Goal: Task Accomplishment & Management: Manage account settings

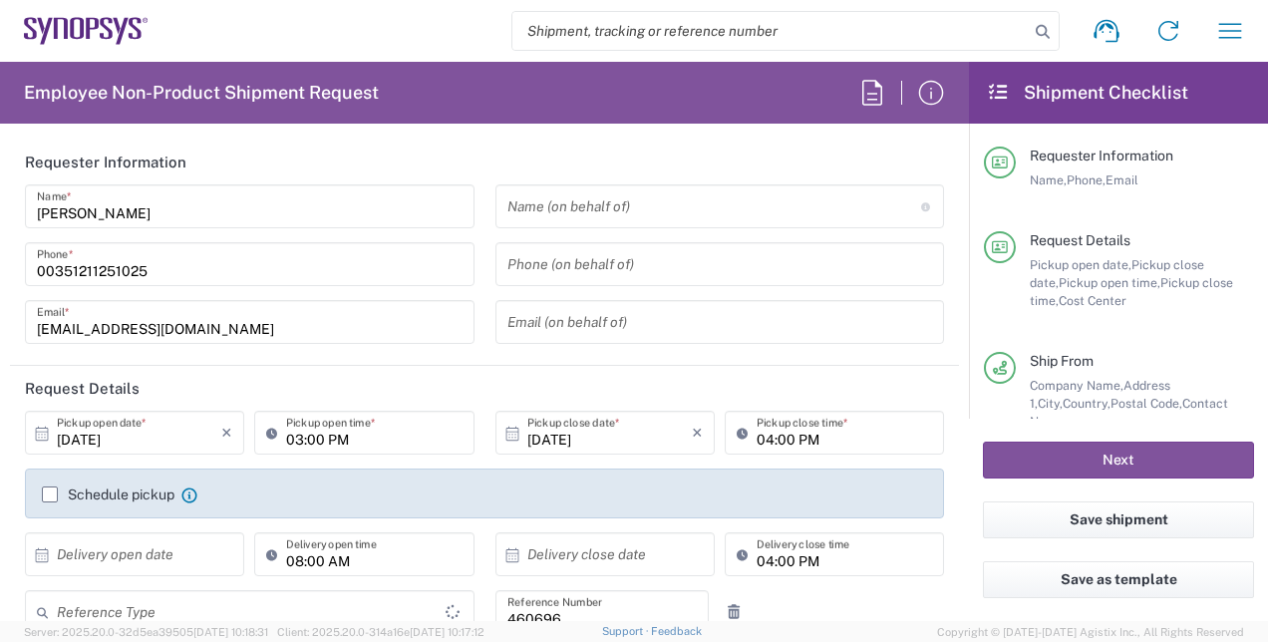
type input "Department"
type input "Delivered at Place"
type input "PT90, Operations 460696"
type input "[GEOGRAPHIC_DATA]"
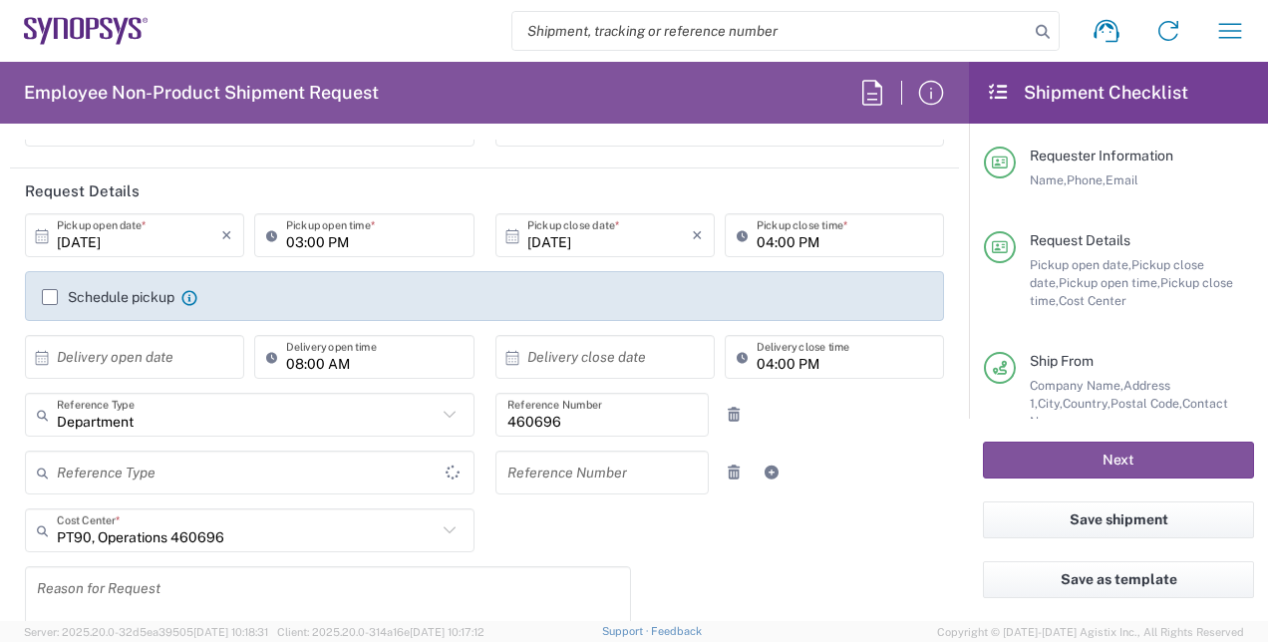
type input "[GEOGRAPHIC_DATA]"
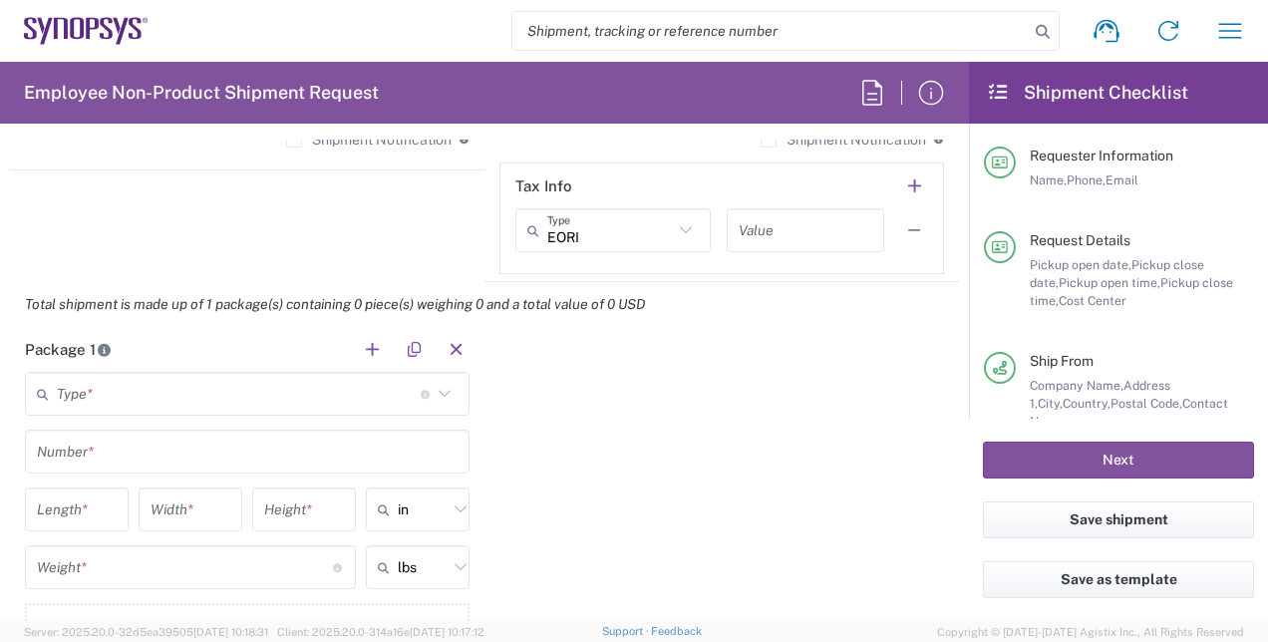
scroll to position [1695, 0]
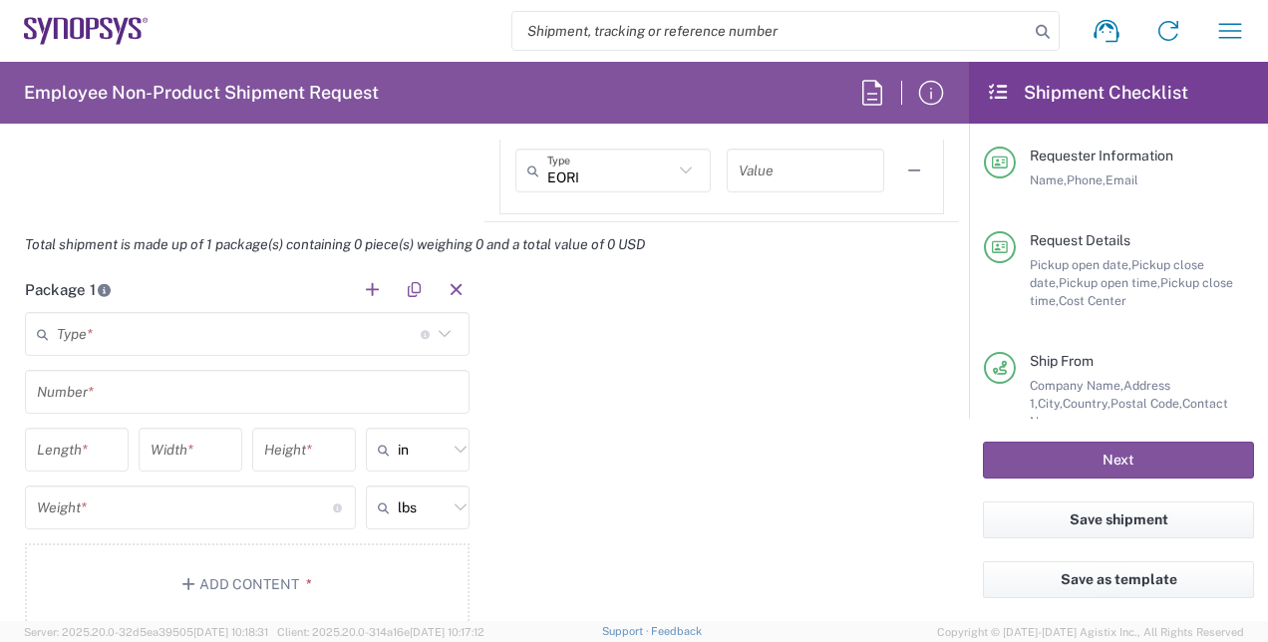
type input "Lisbon PT01"
click at [173, 333] on input "text" at bounding box center [239, 334] width 364 height 35
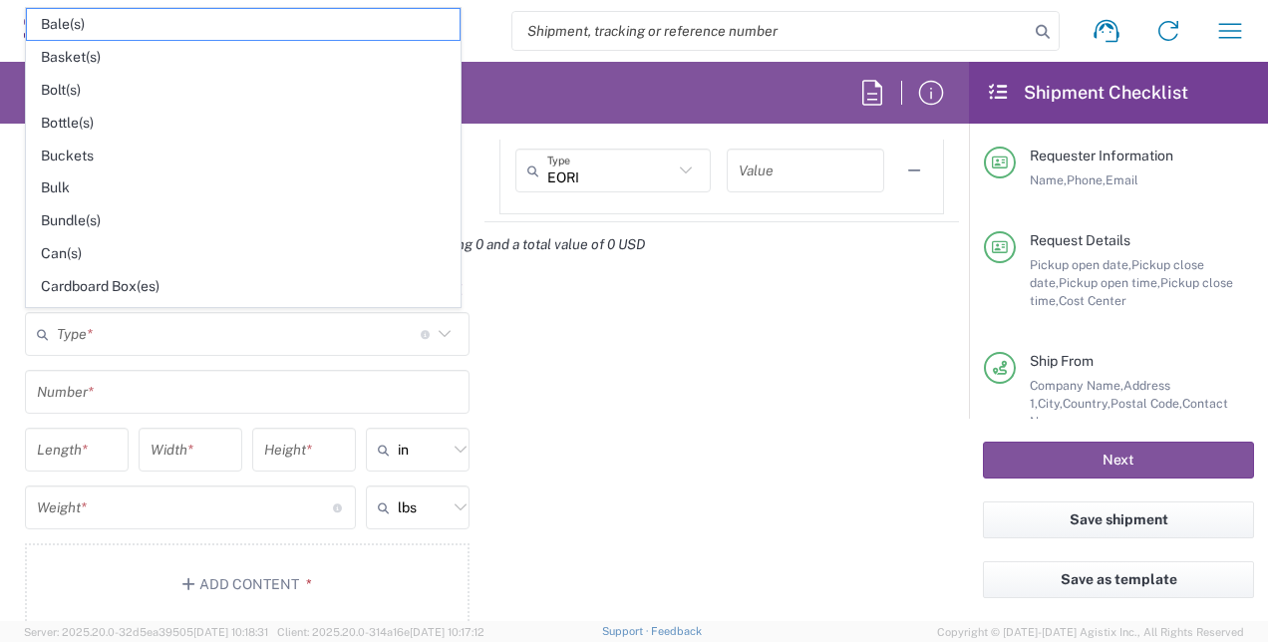
click at [559, 397] on div "Package 1 Type * Material used to package goods Bale(s) Basket(s) Bolt(s) Bottl…" at bounding box center [484, 453] width 949 height 373
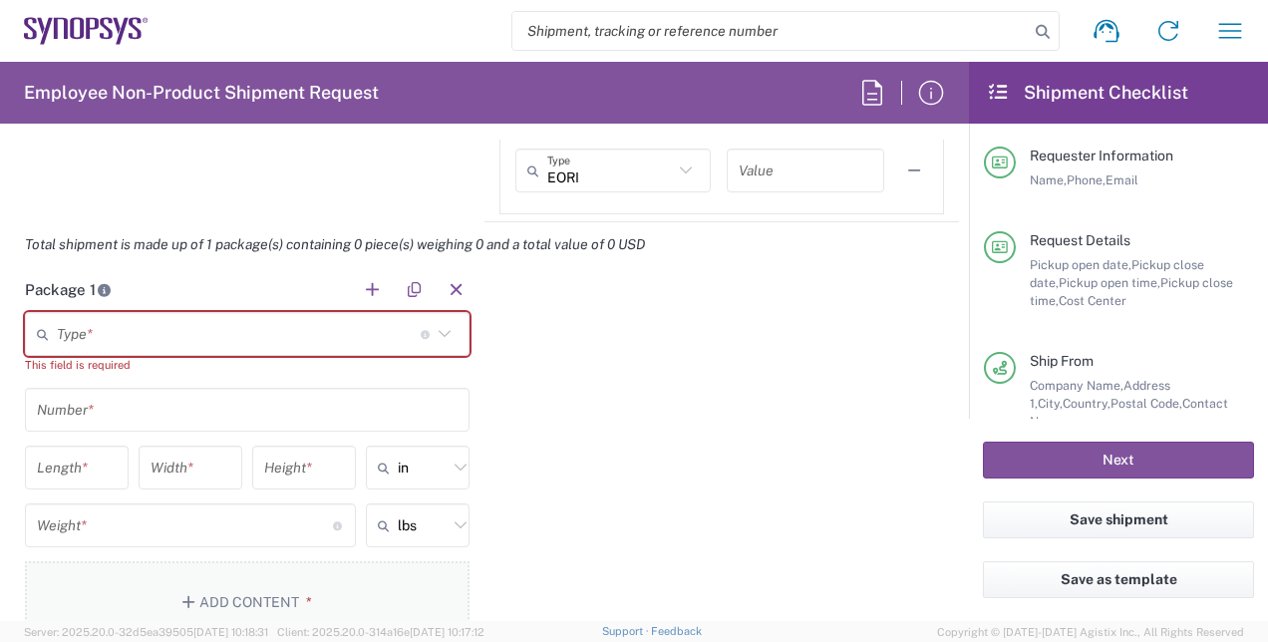
click at [400, 574] on button "Add Content *" at bounding box center [247, 602] width 445 height 82
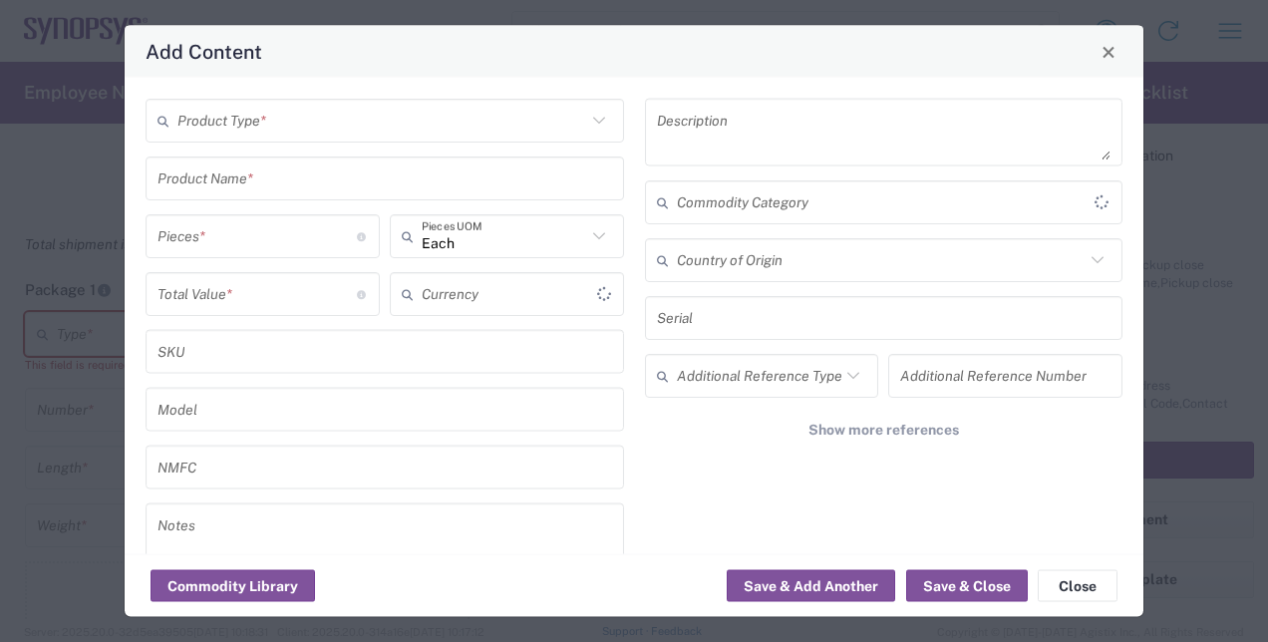
type input "US Dollar"
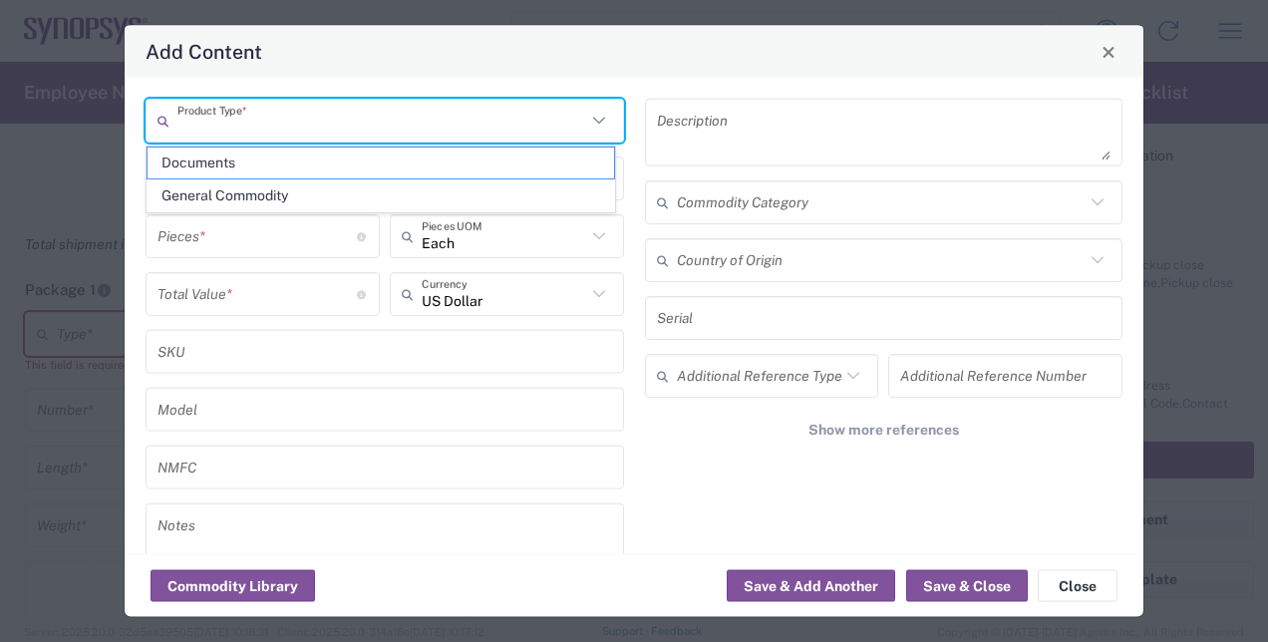
click at [295, 112] on input "text" at bounding box center [381, 120] width 409 height 35
click at [314, 172] on span "Documents" at bounding box center [381, 163] width 467 height 31
type input "Documents"
type input "1"
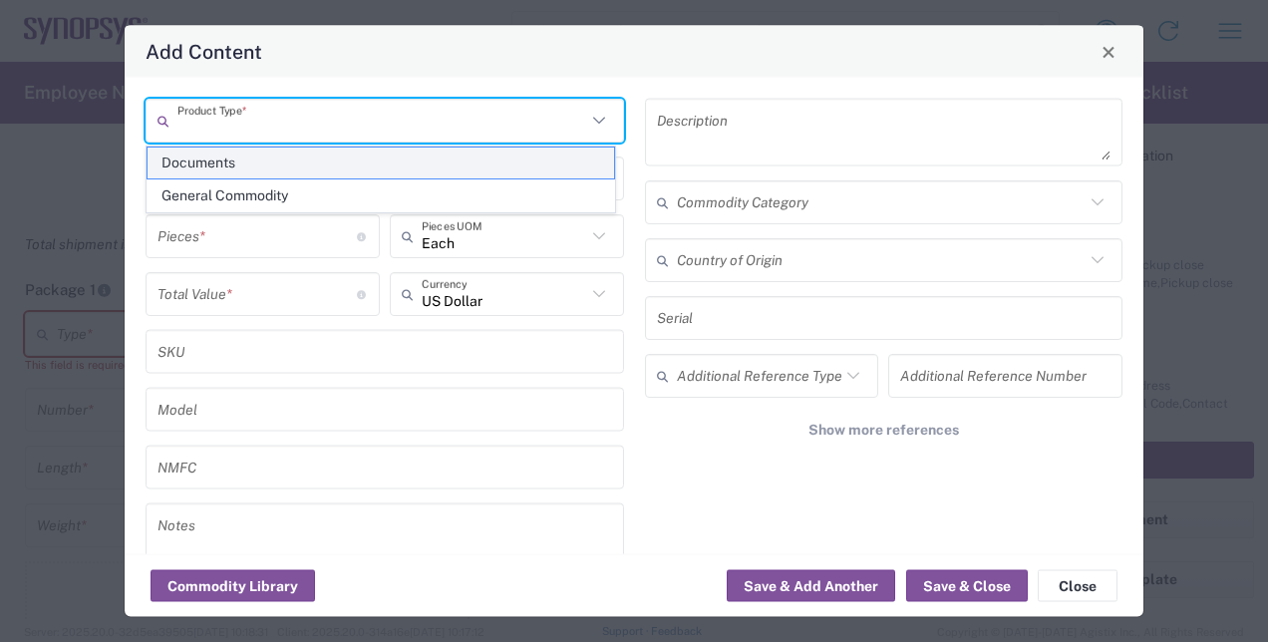
type input "1"
type textarea "Documents"
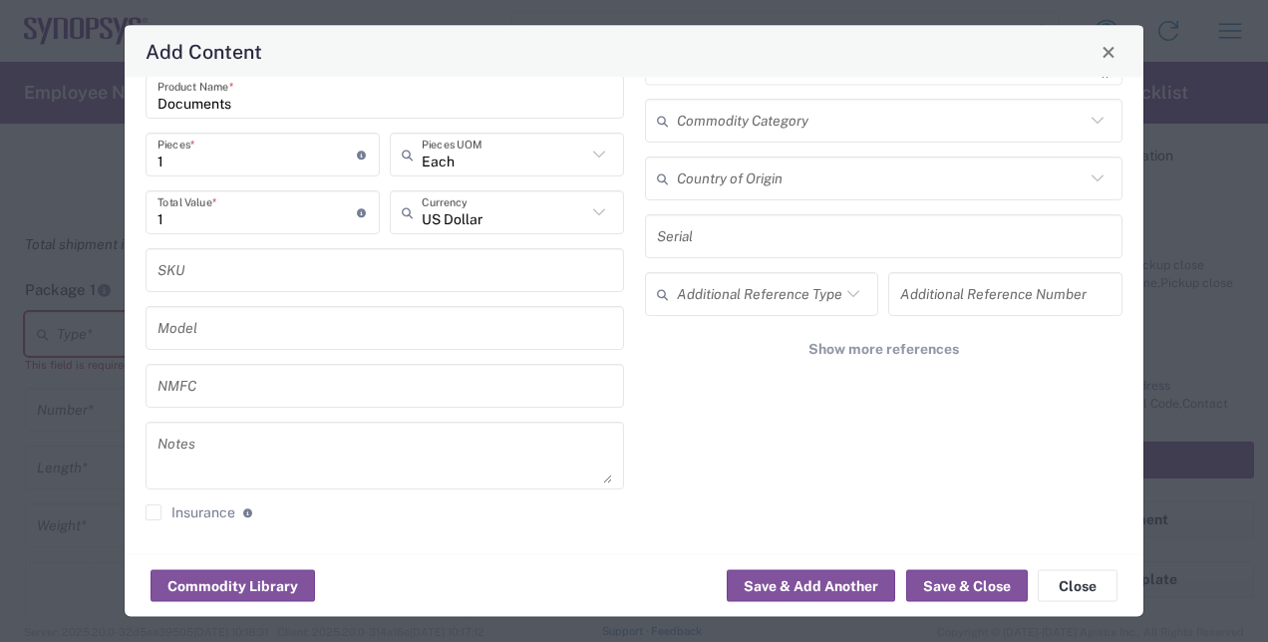
scroll to position [0, 0]
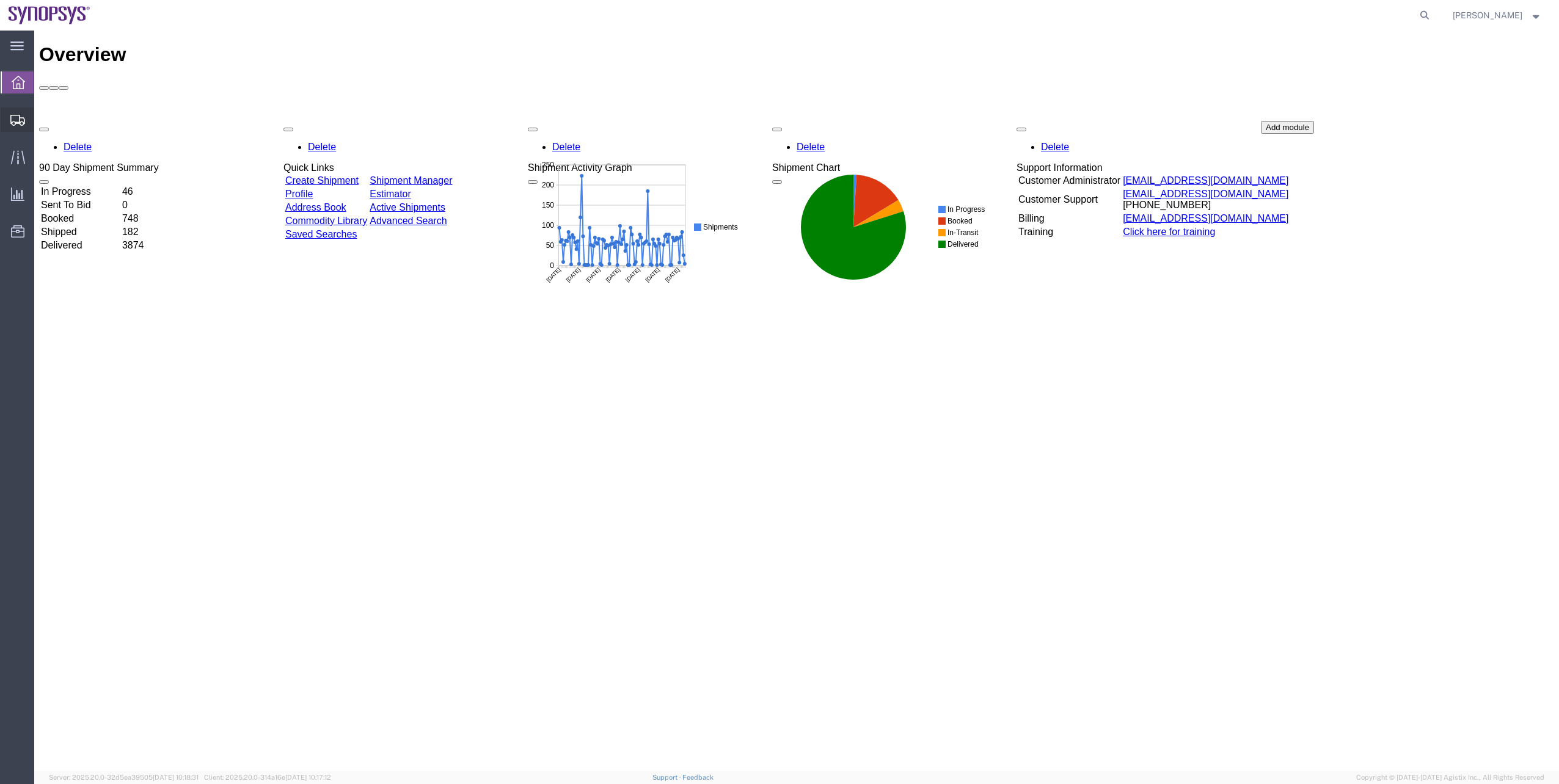
click at [0, 0] on span "Shipment Manager" at bounding box center [0, 0] width 0 height 0
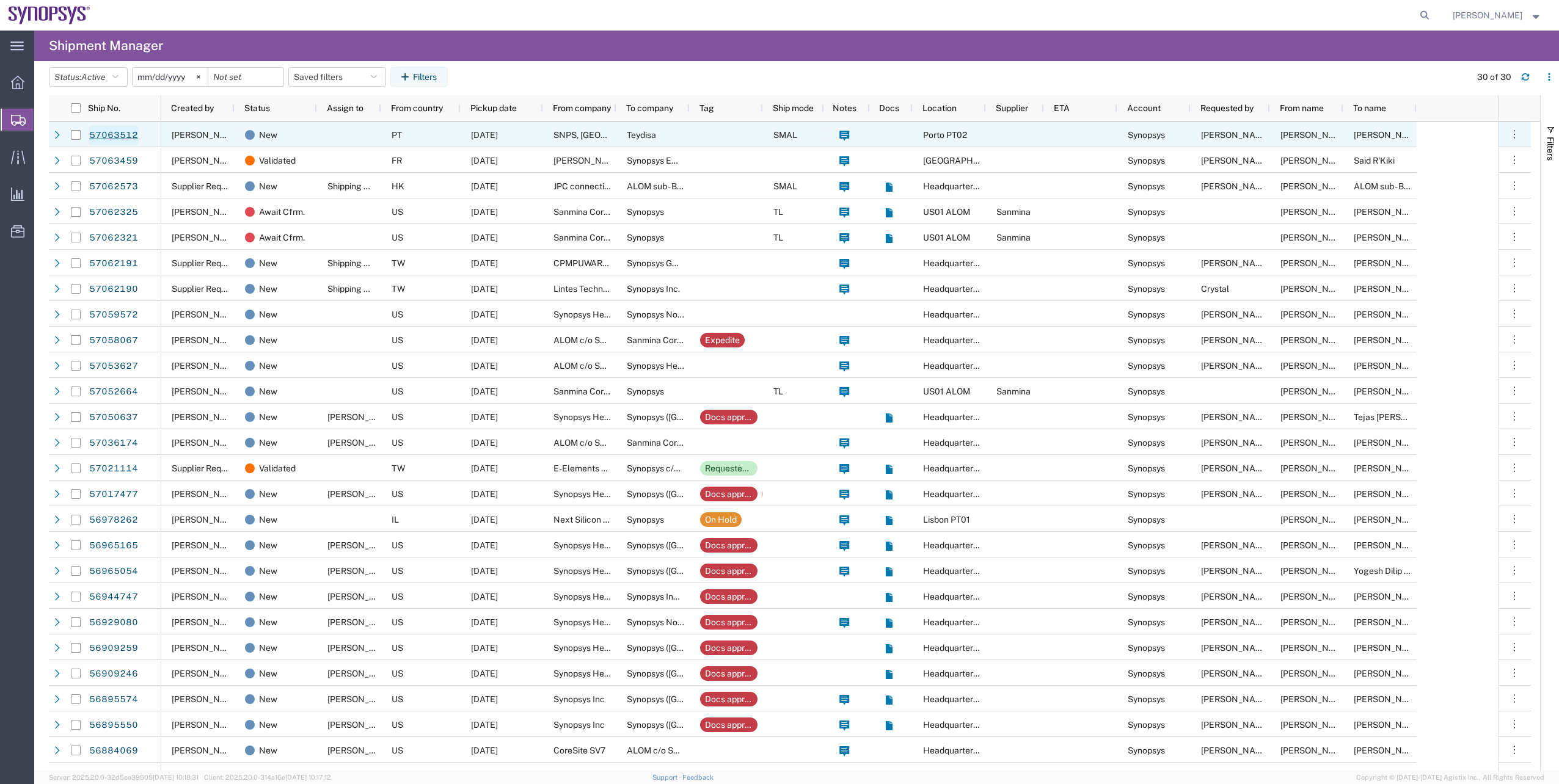
click at [124, 137] on link "57063512" at bounding box center [114, 135] width 50 height 20
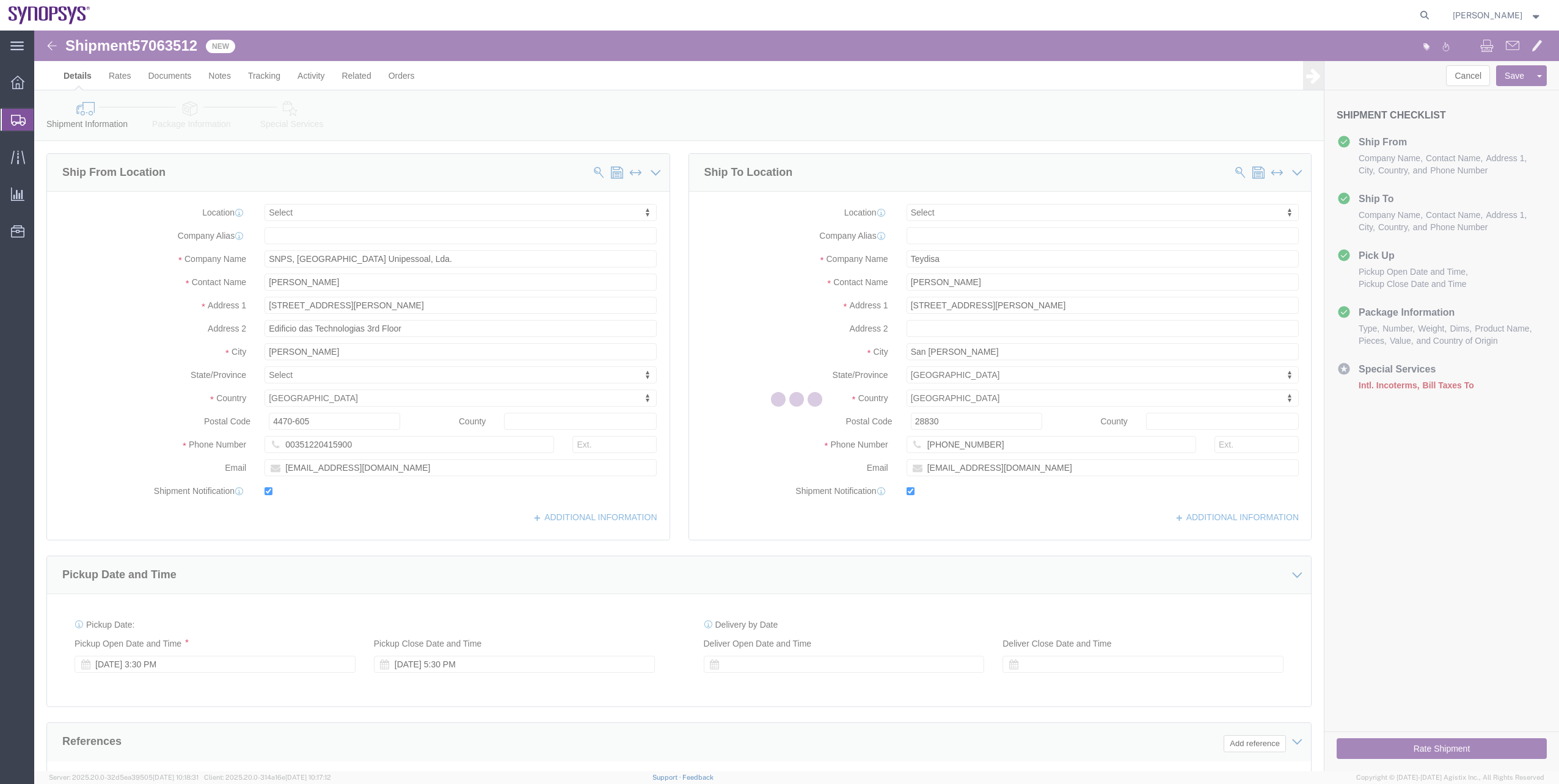
select select
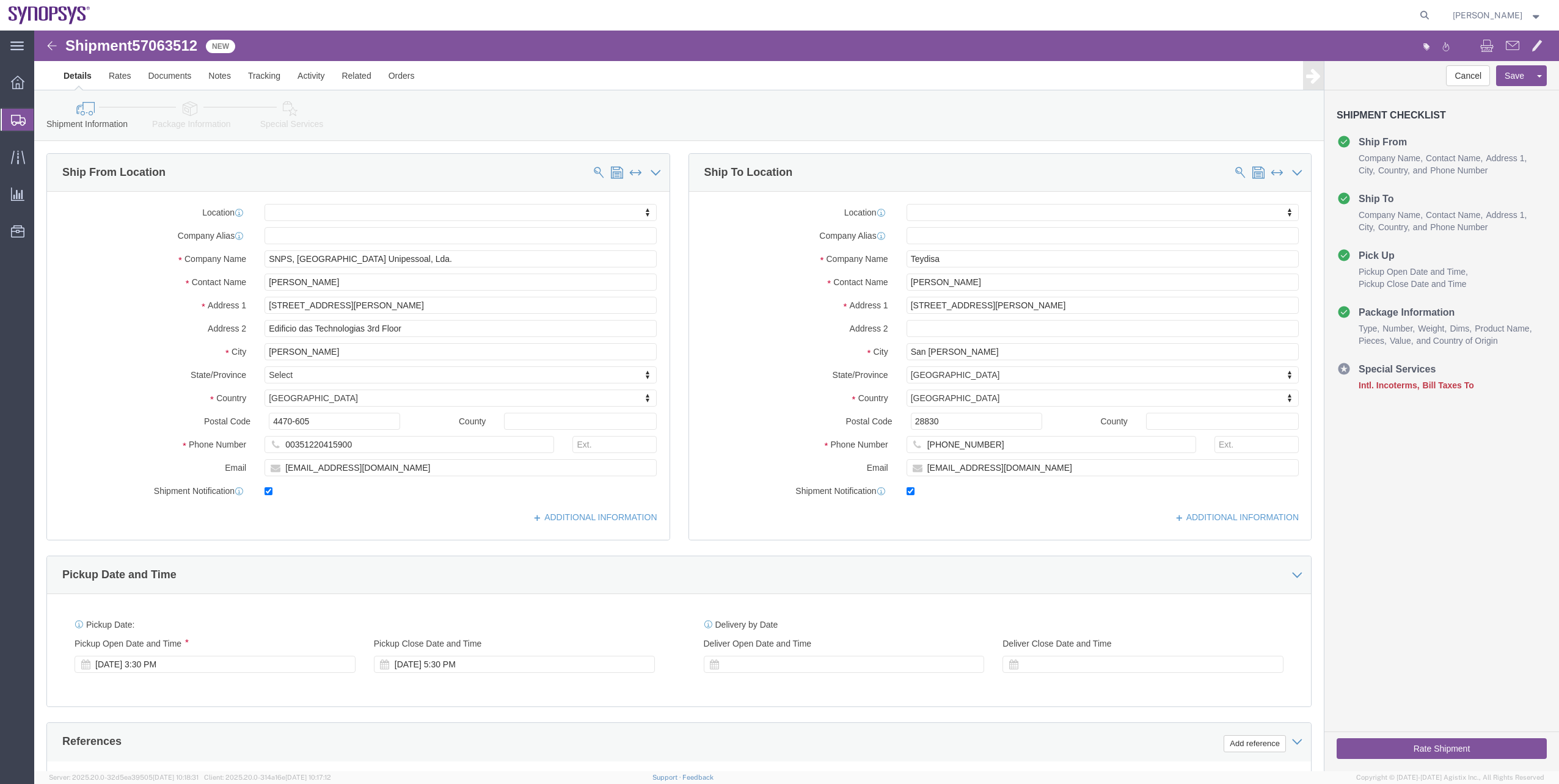
click icon
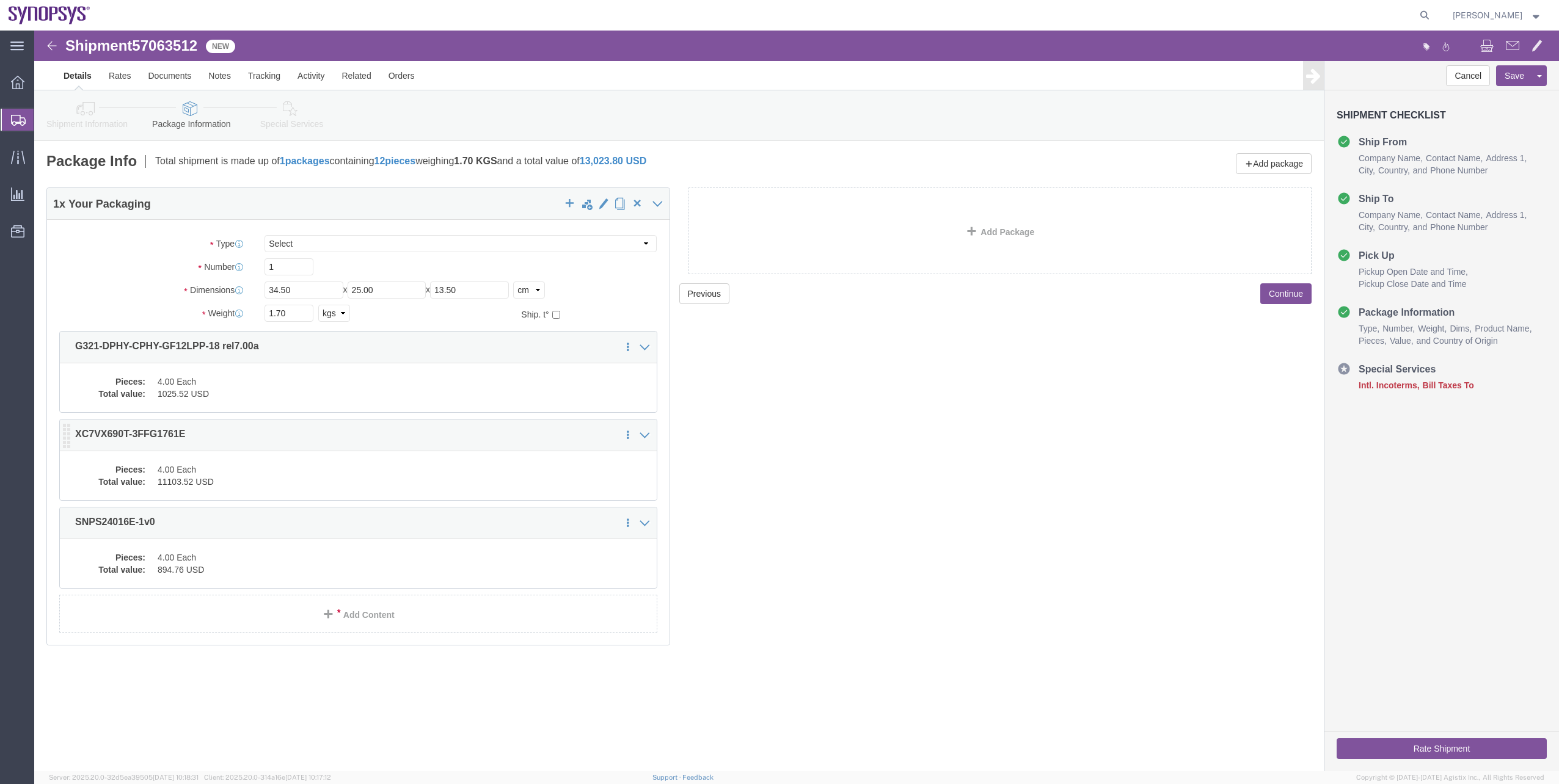
click dd "11103.52 USD"
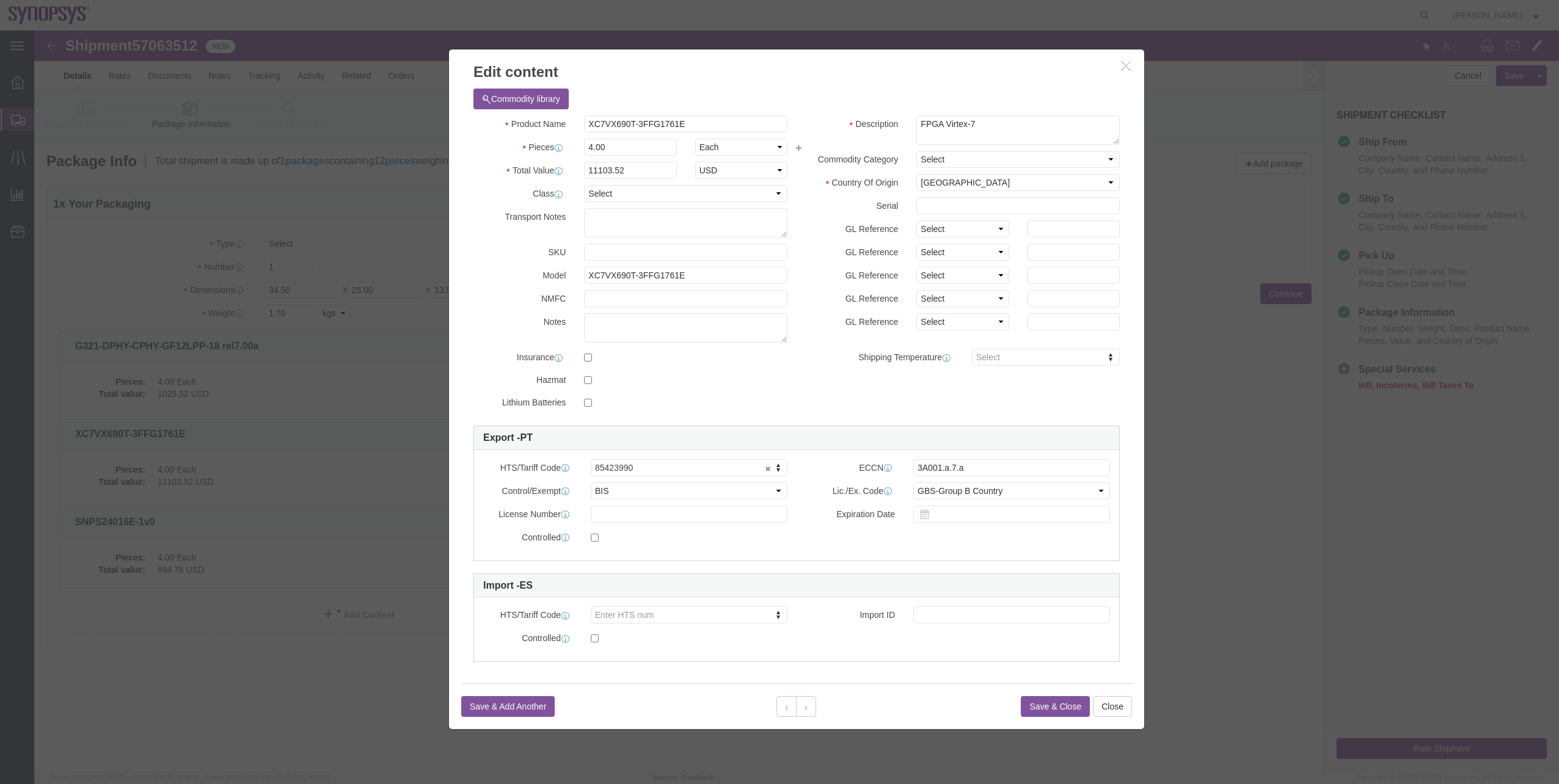
click icon "button"
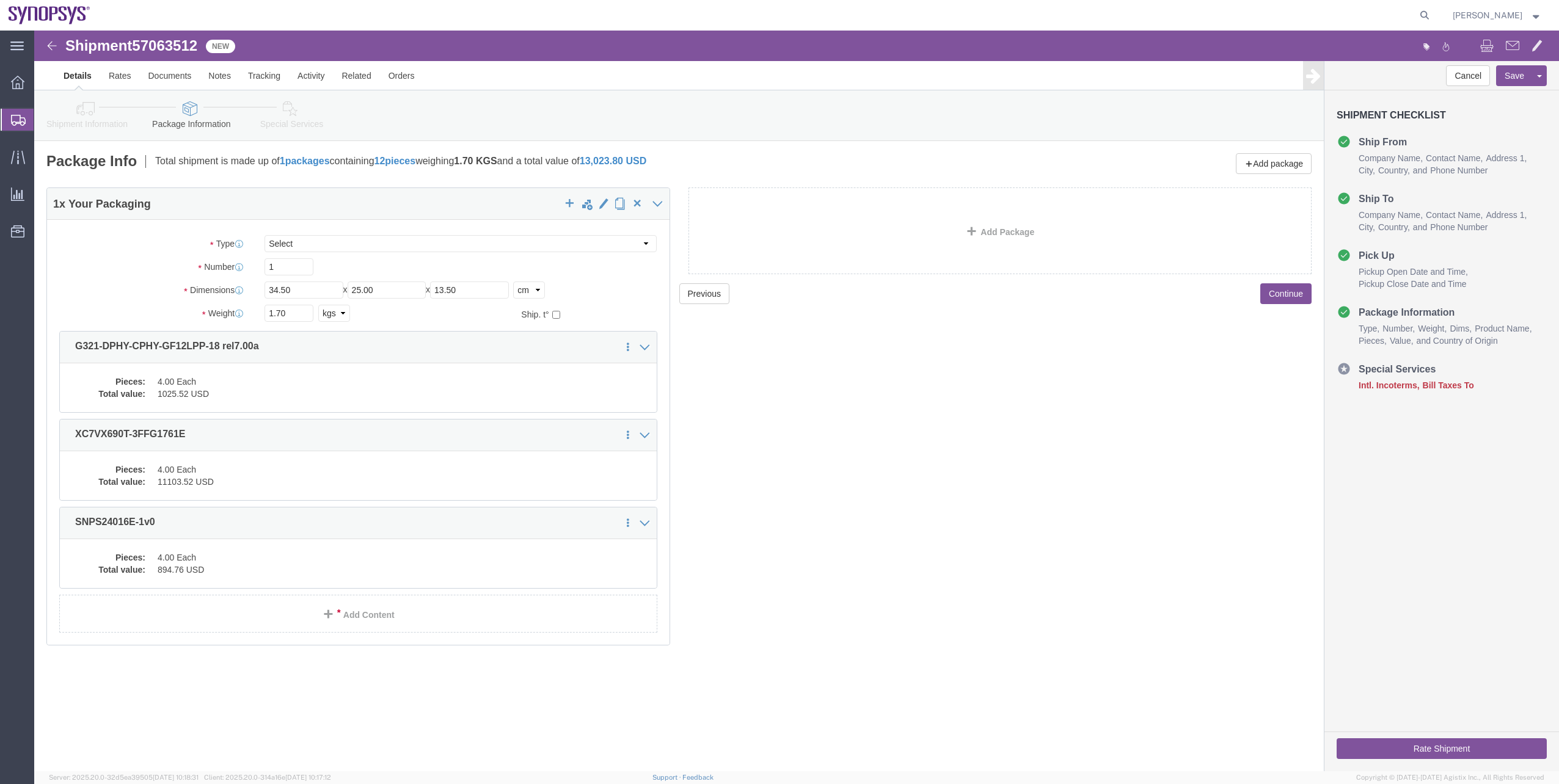
click link "Special Services"
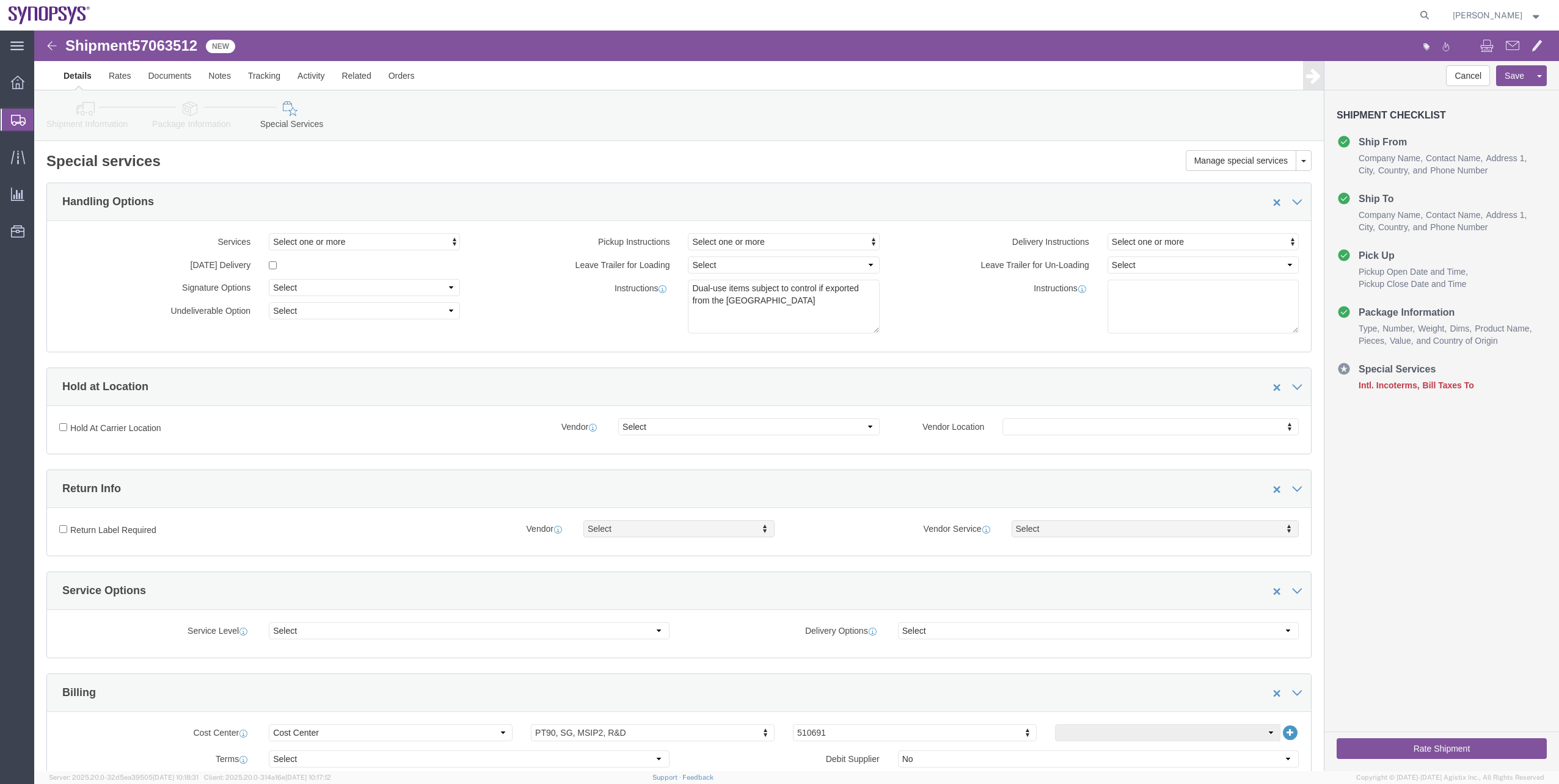
click link "Package Information"
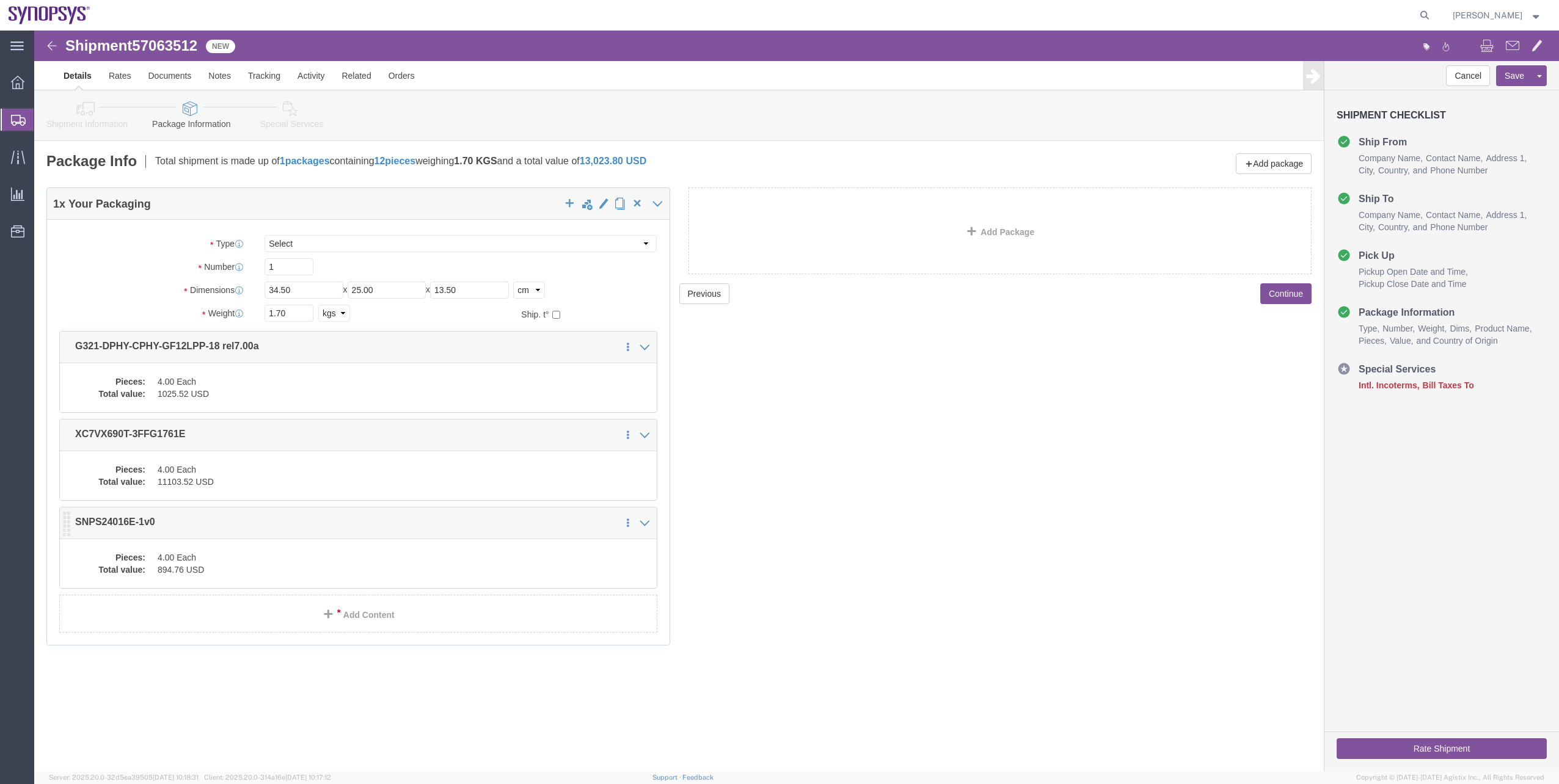
click dd "4.00 Each"
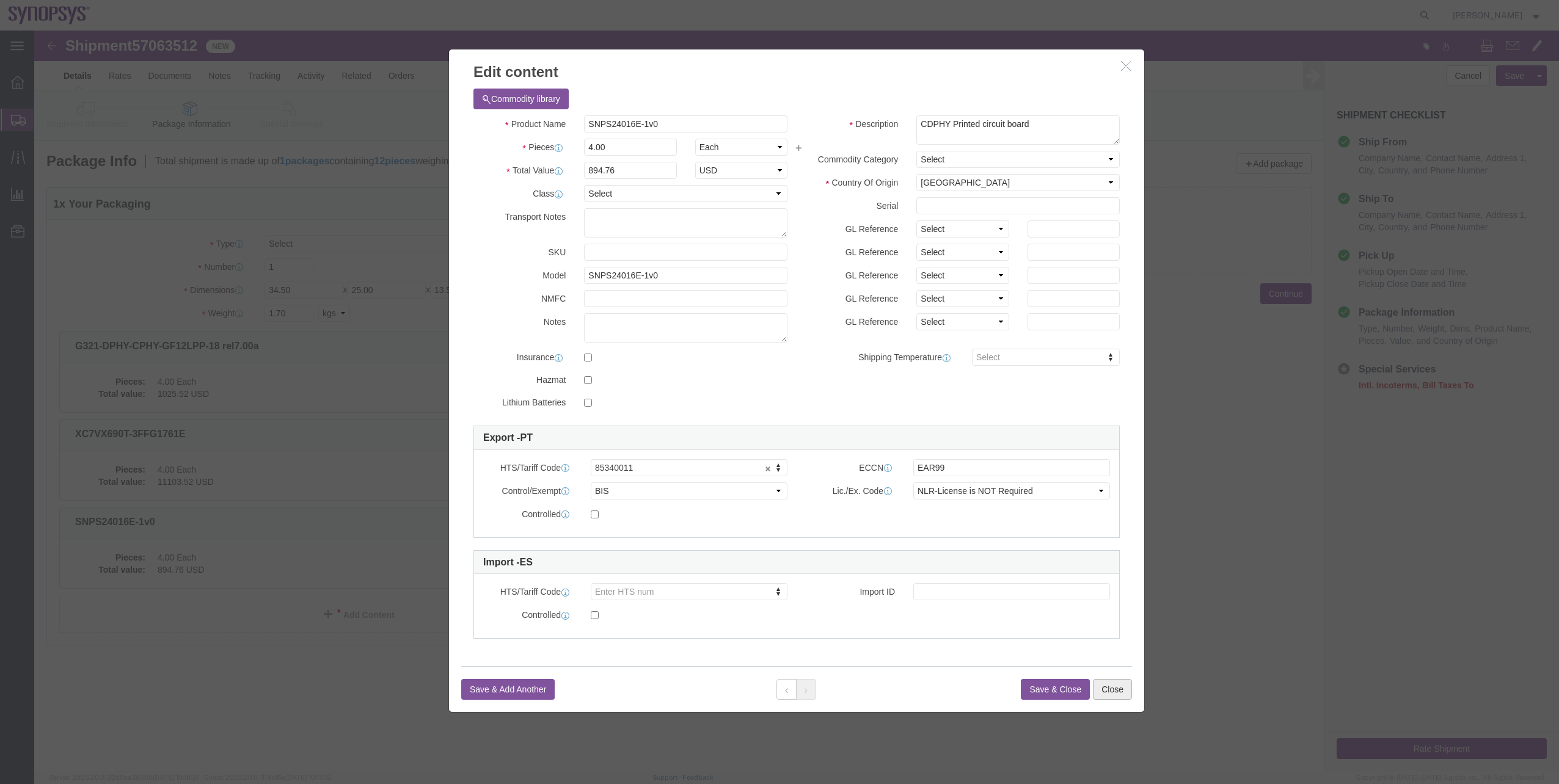
click button "Close"
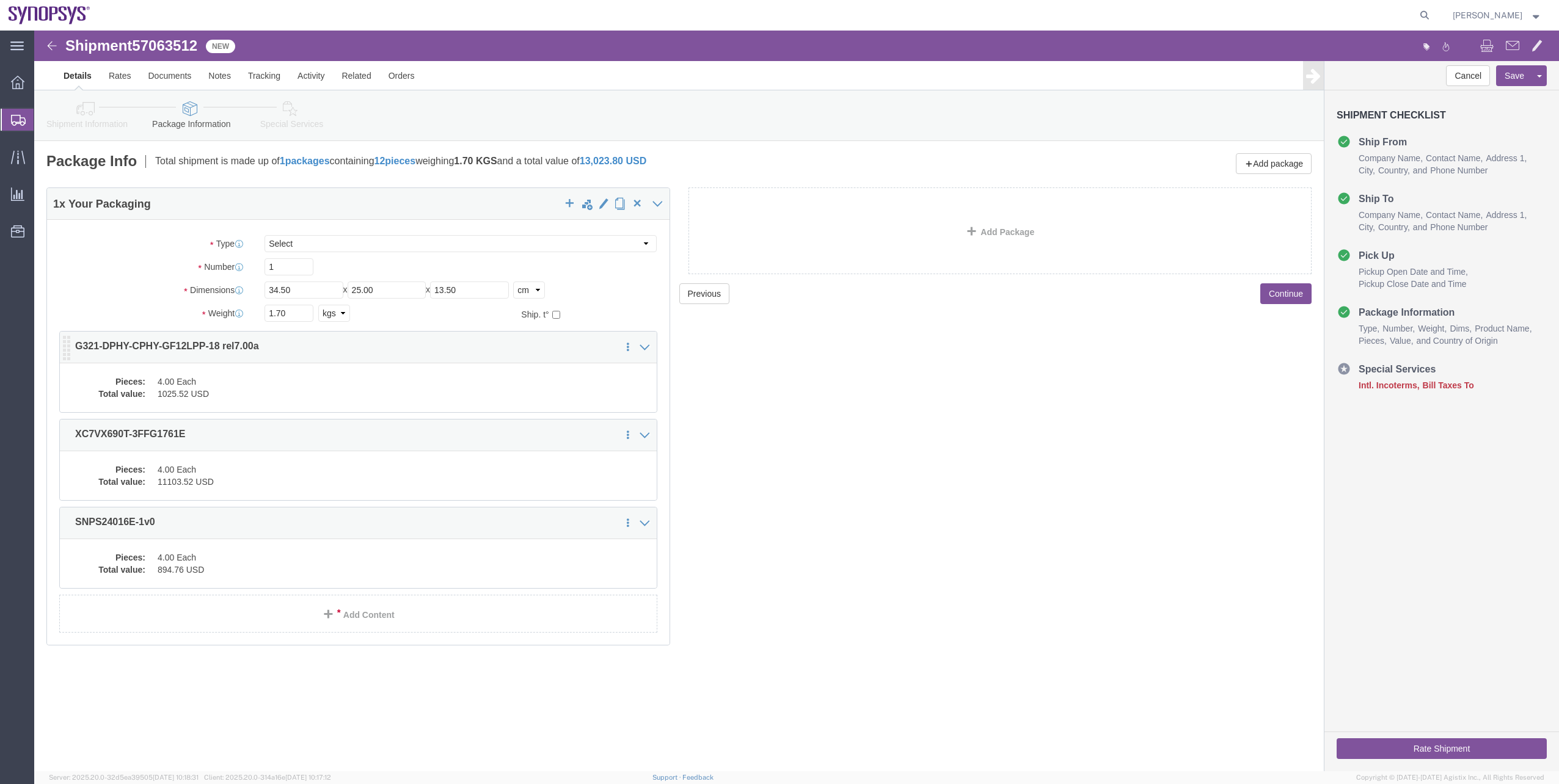
click div "Pieces: 4.00 Each Total value: 1025.52 USD"
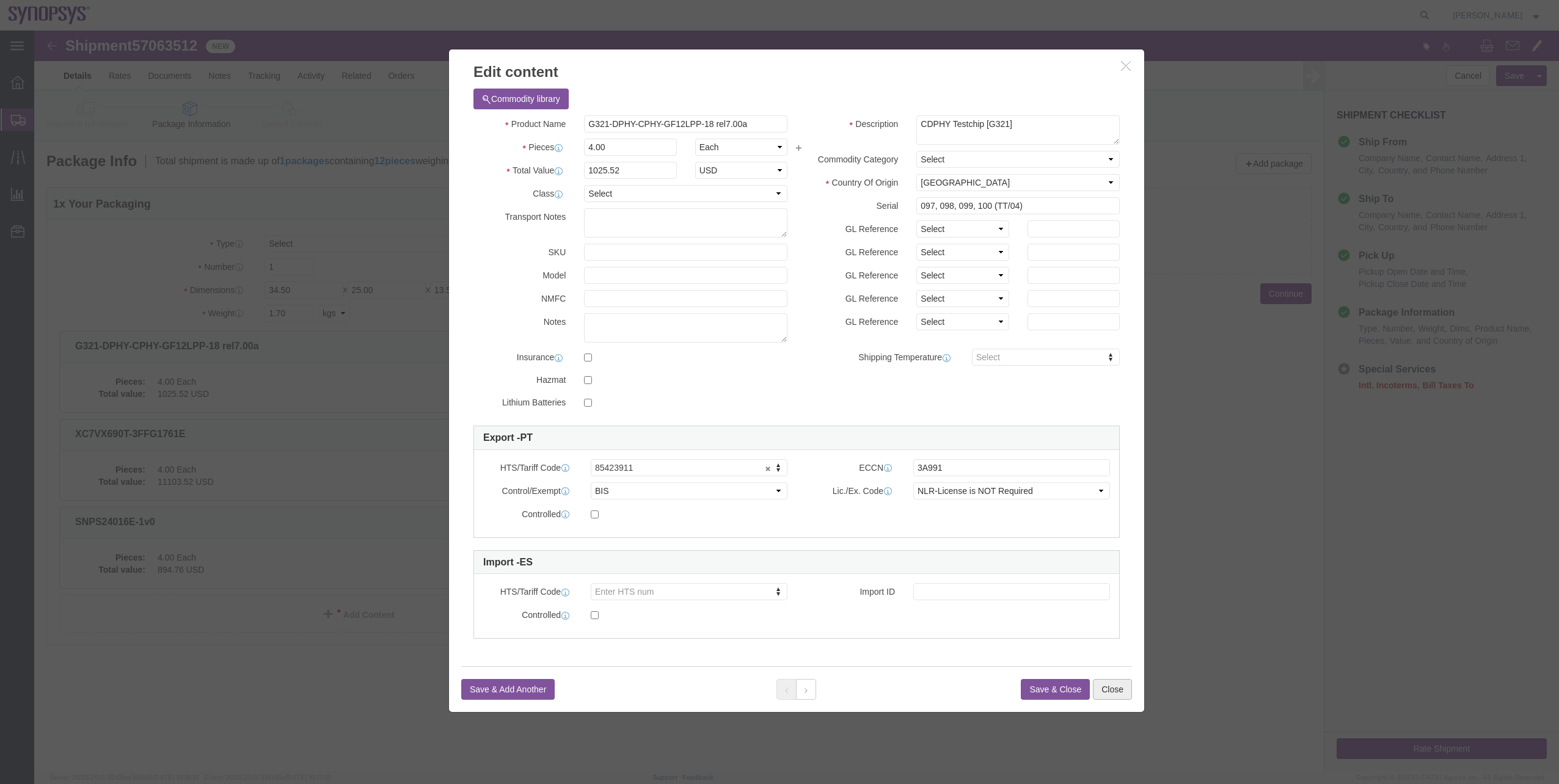
click button "Close"
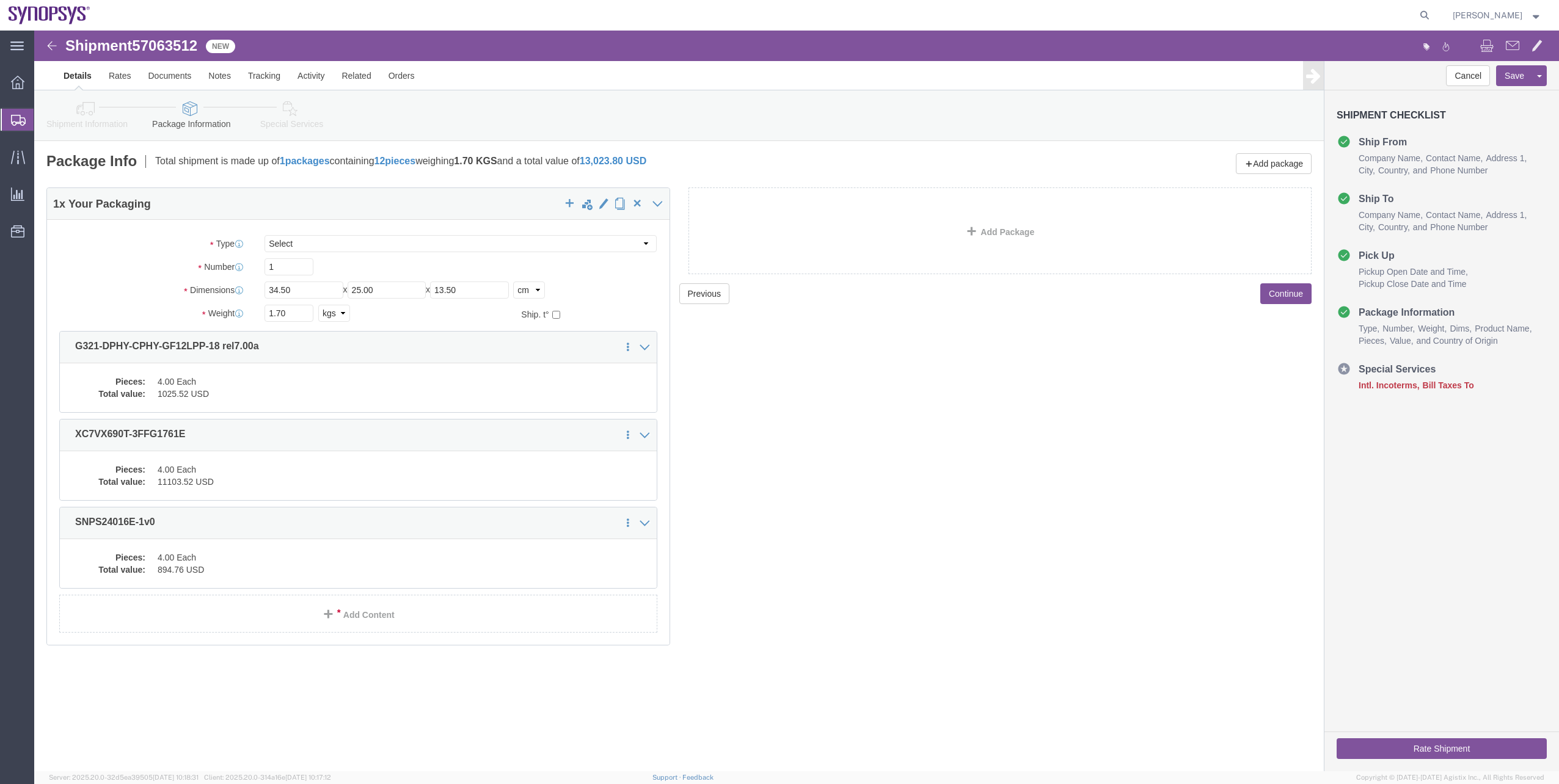
click icon
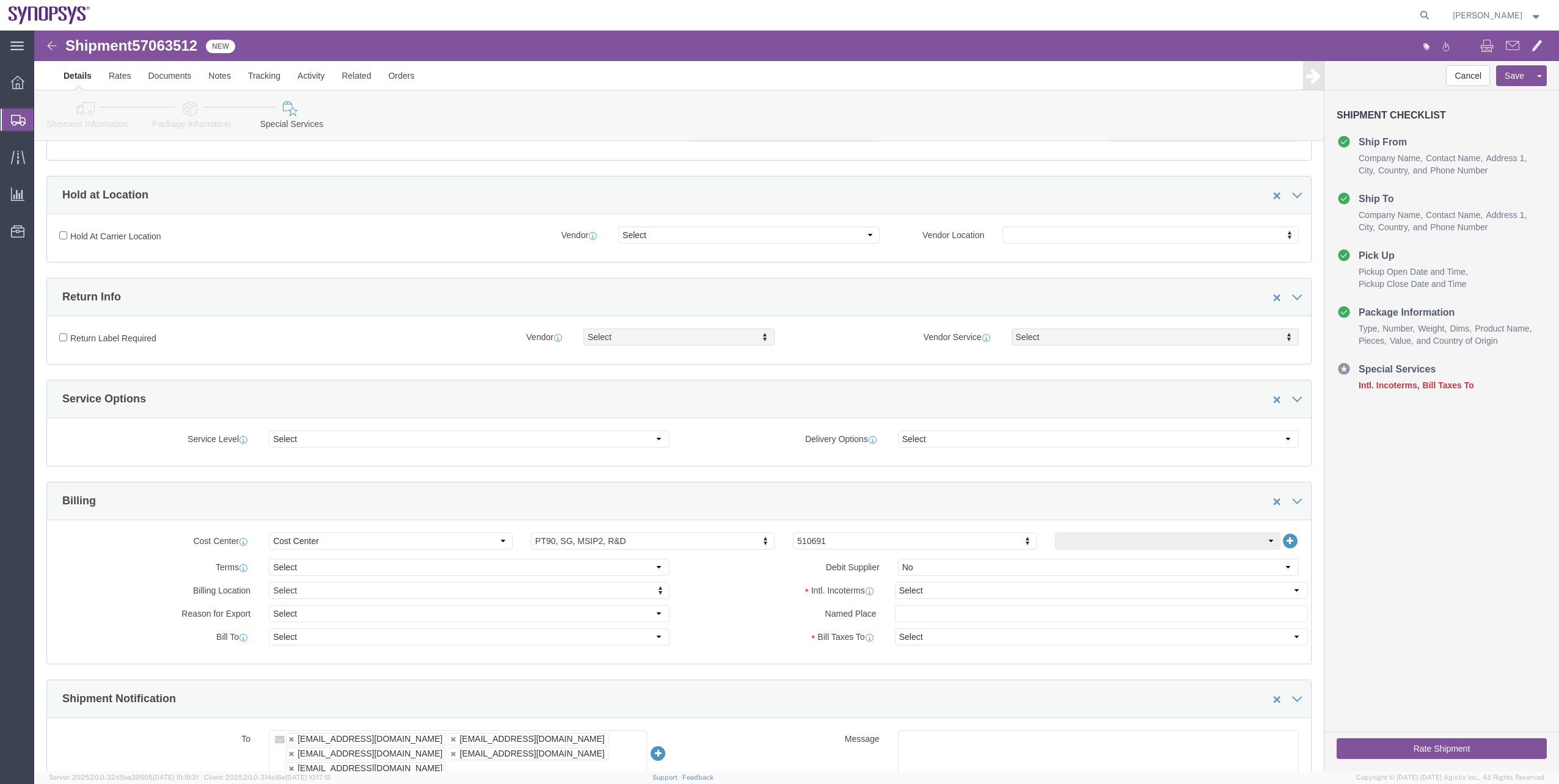
scroll to position [306, 0]
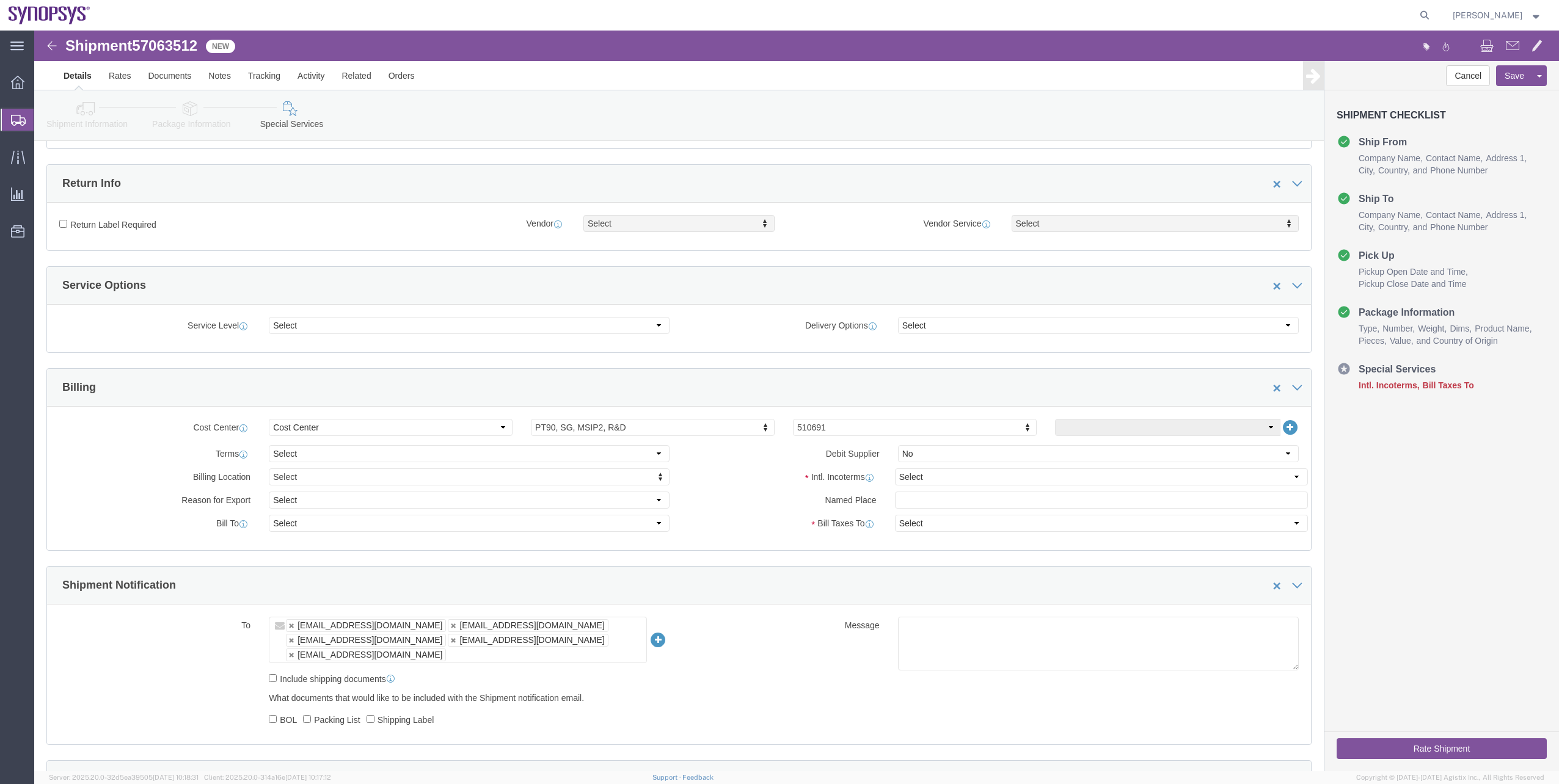
click ul "[EMAIL_ADDRESS][DOMAIN_NAME] [EMAIL_ADDRESS][DOMAIN_NAME] [EMAIL_ADDRESS][DOMAI…"
type input "[EMAIL_ADDRESS][DOMAIN_NAME]"
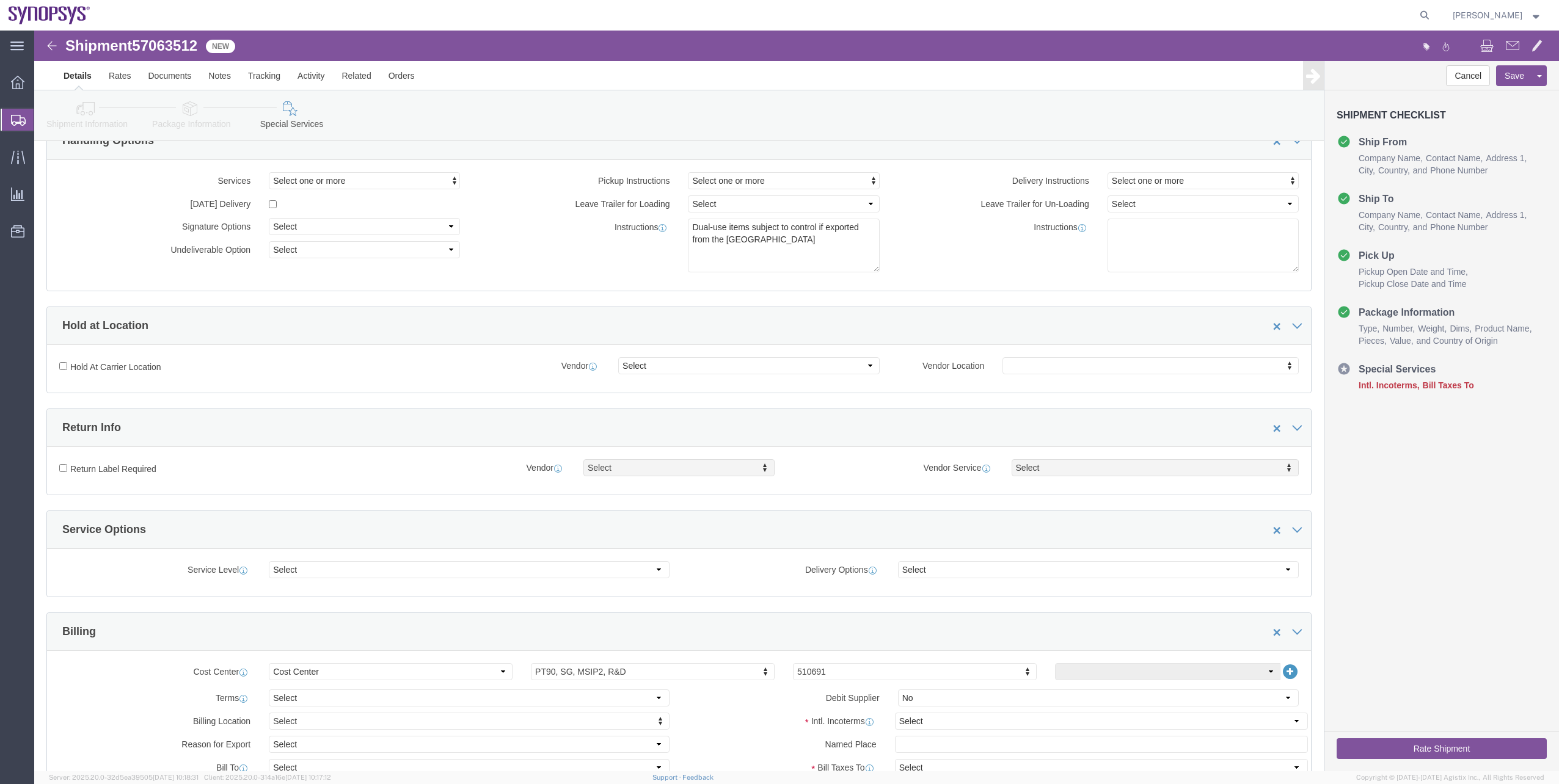
click link "Package Information"
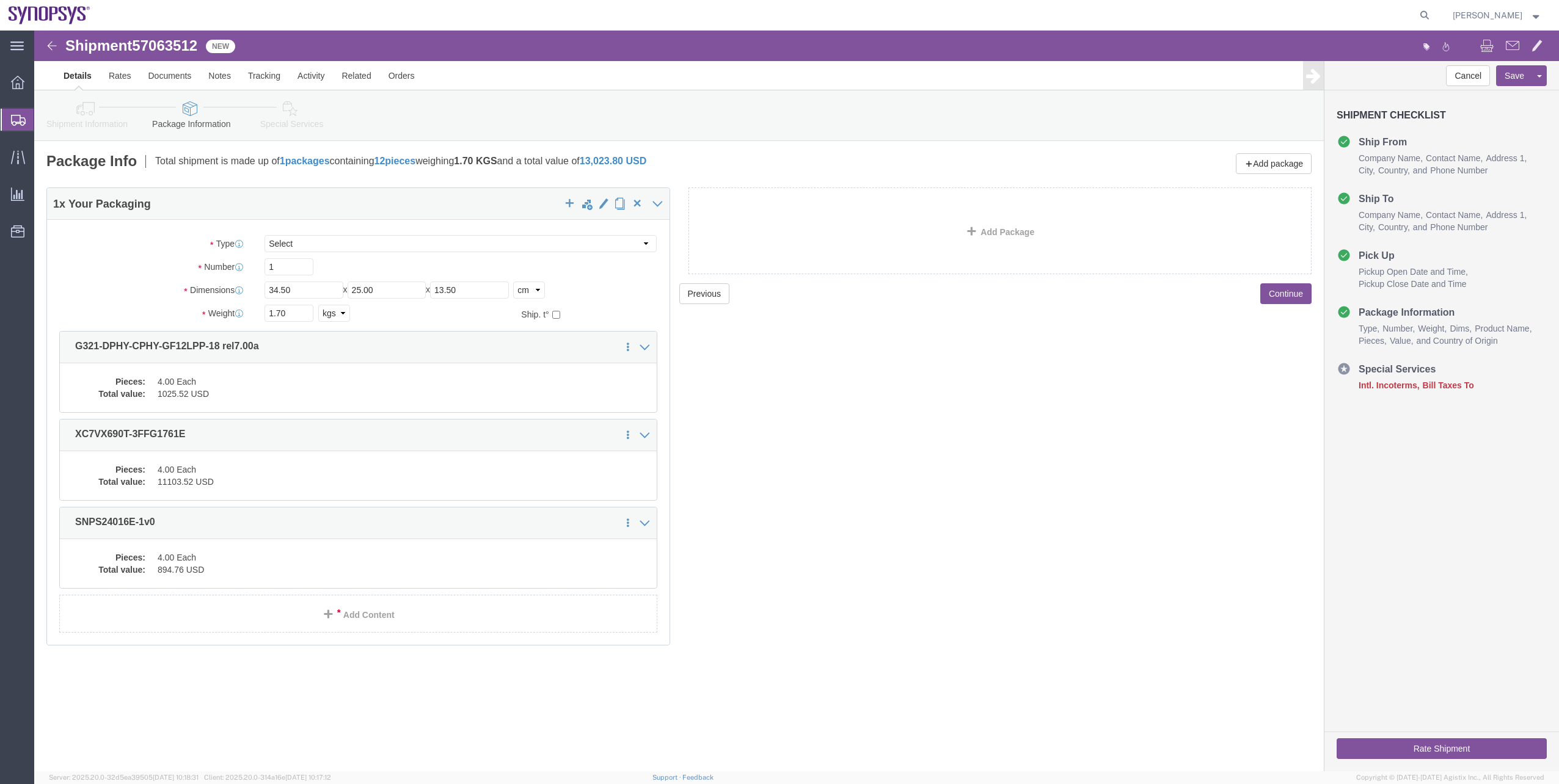
click link "Shipment Information"
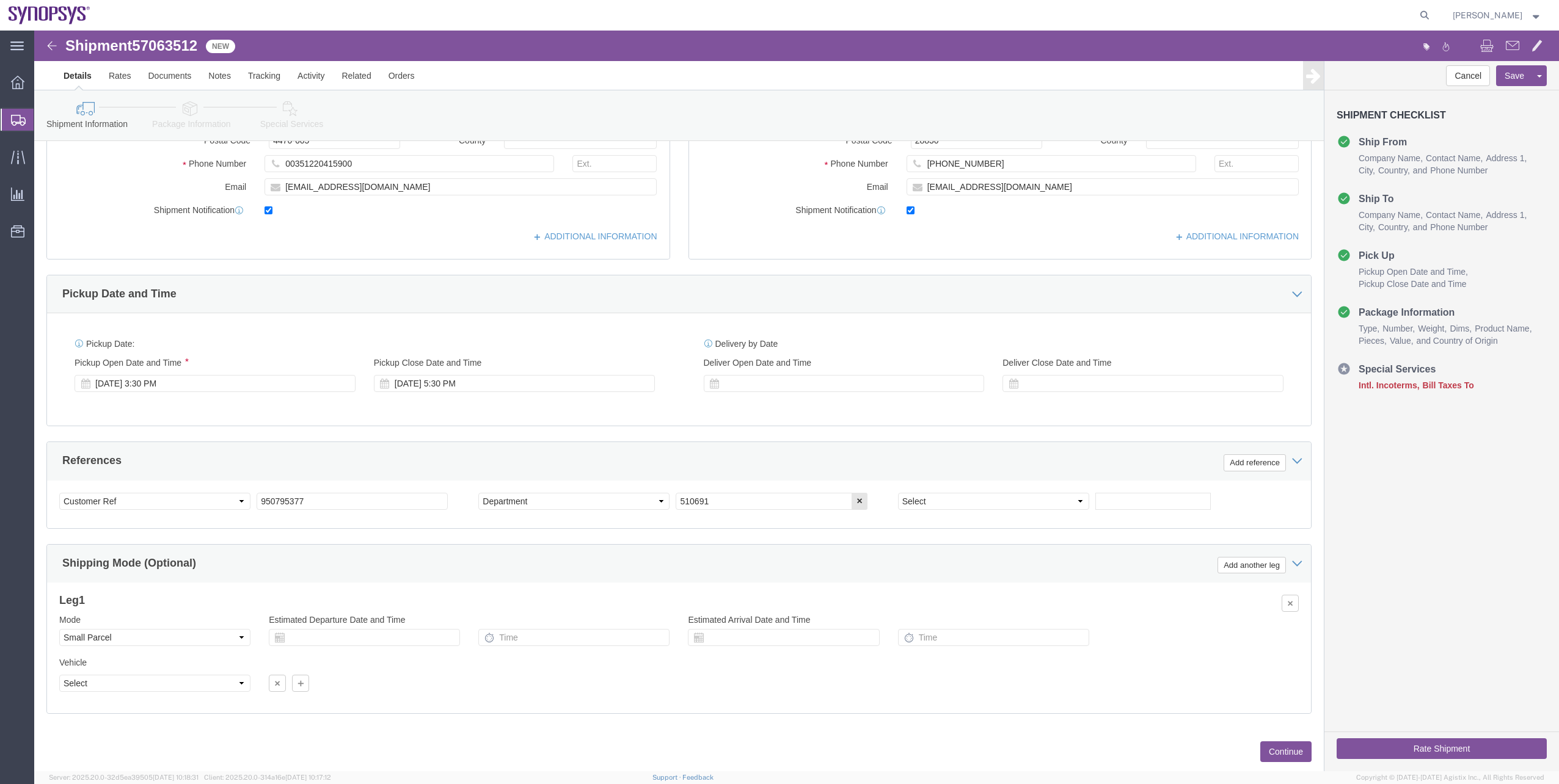
scroll to position [309, 0]
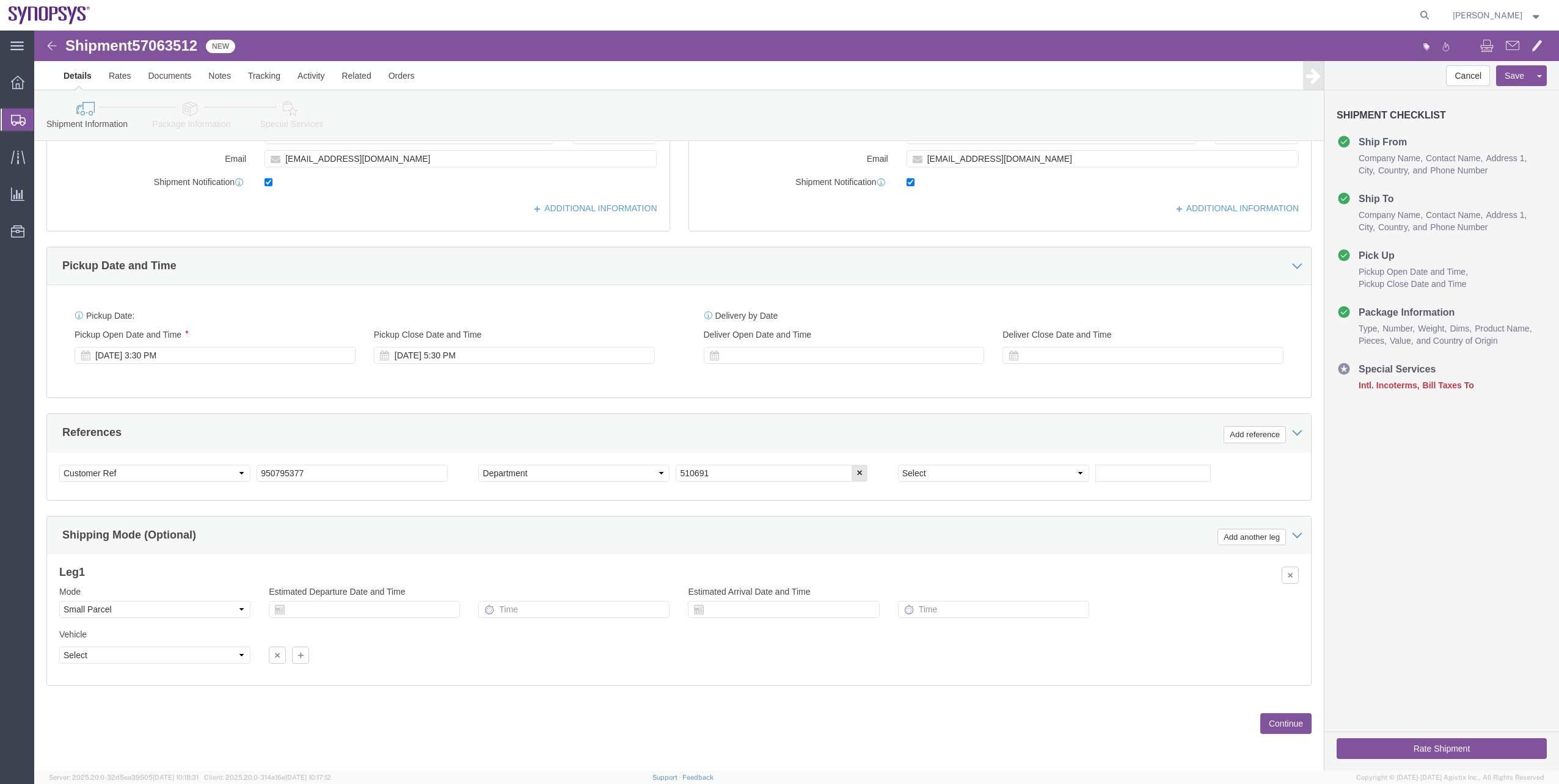
click button "Rate Shipment"
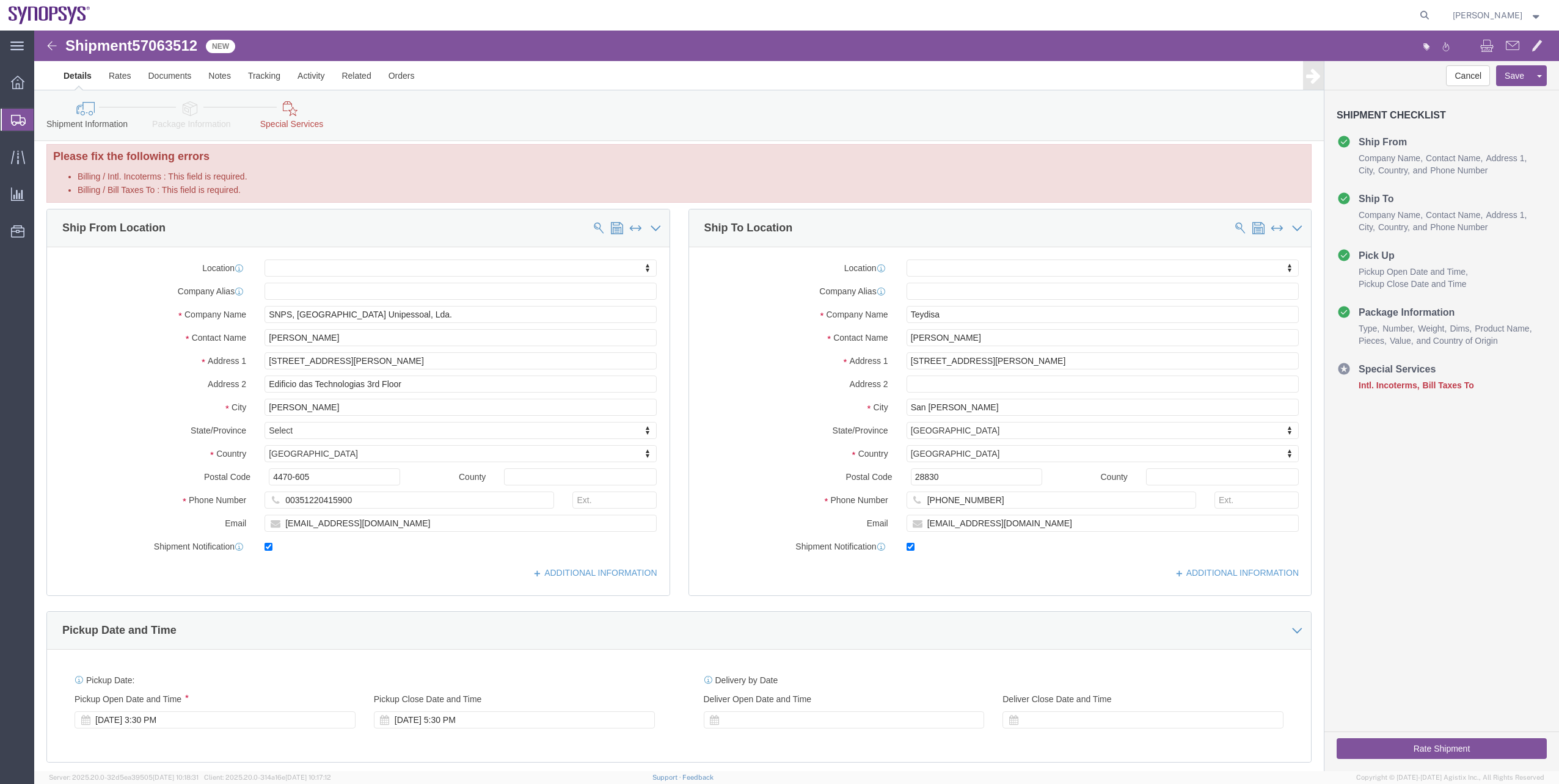
scroll to position [0, 0]
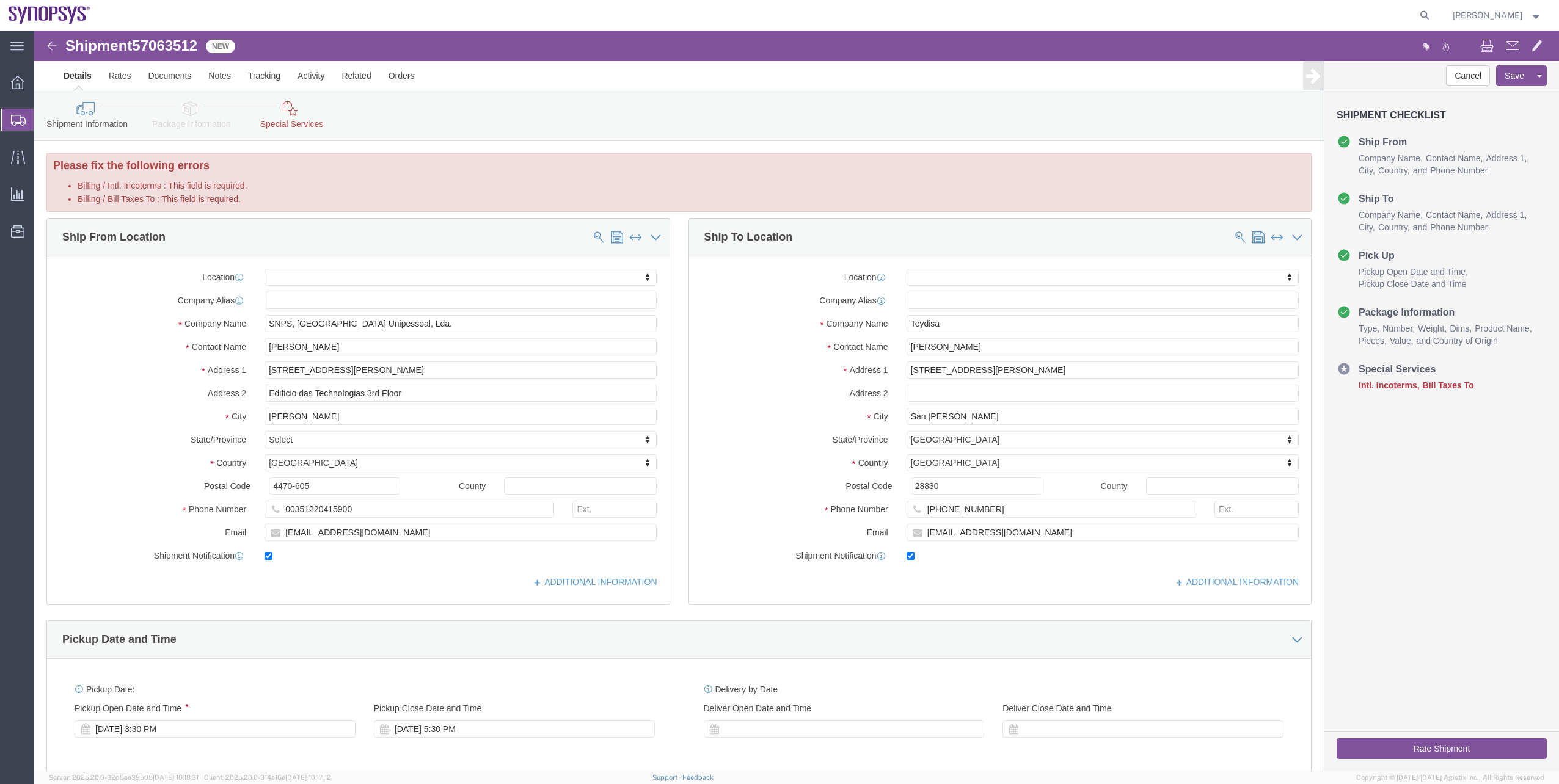
click icon
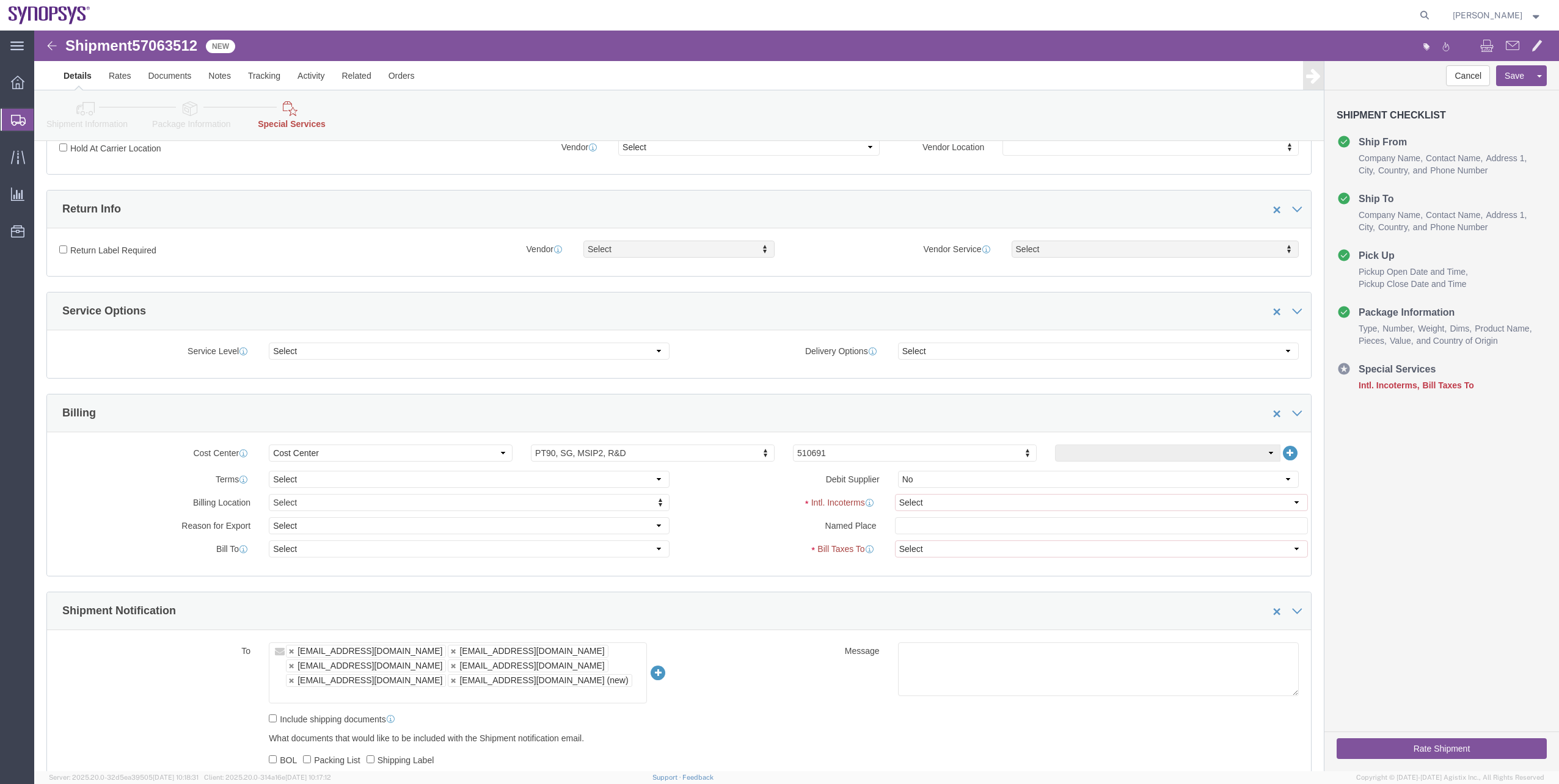
scroll to position [366, 0]
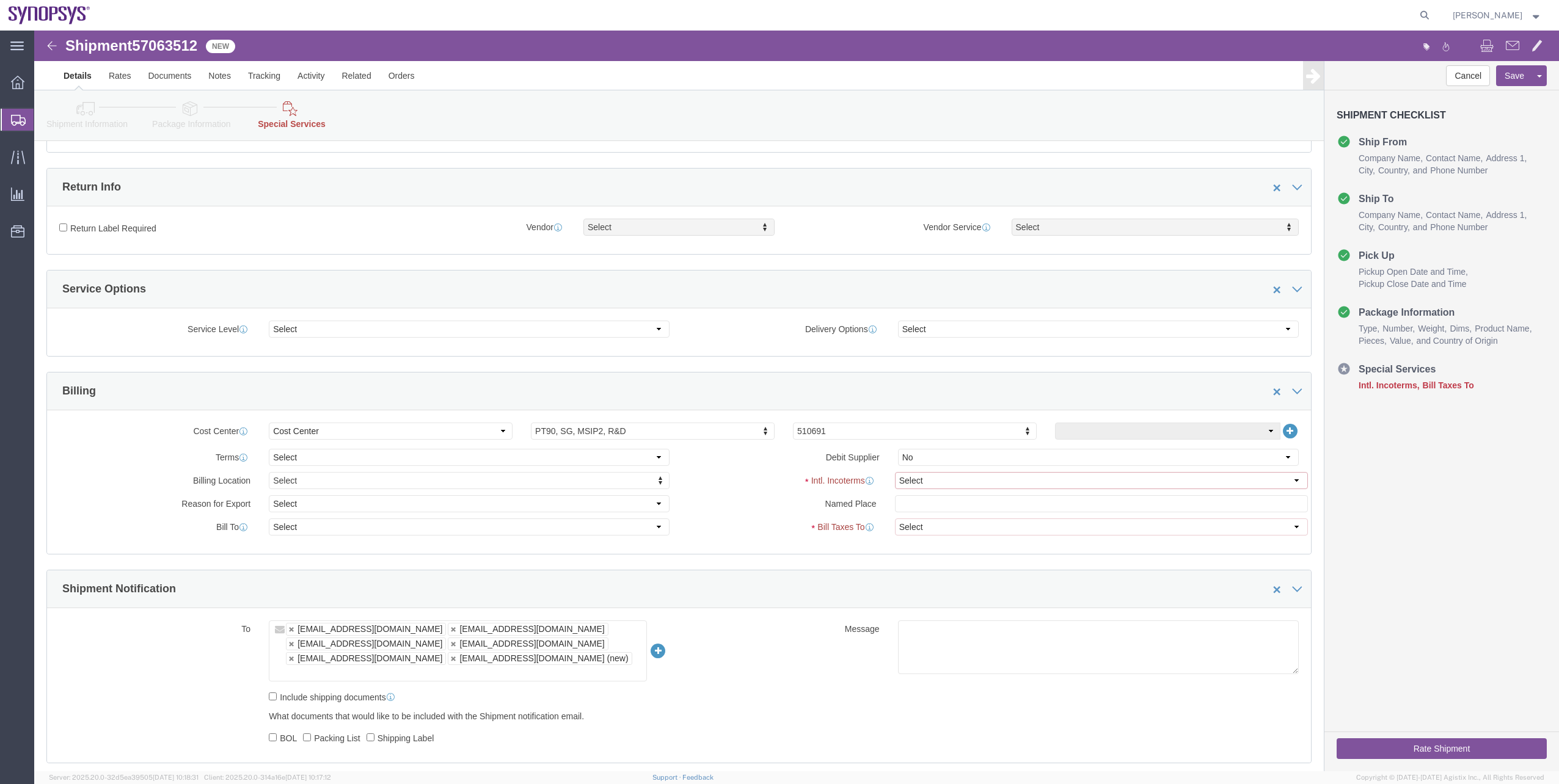
click select "Select Carriage Insurance Paid Carriage Paid To Cost and Freight Cost Insurance…"
select select "DAP"
click select "Select Carriage Insurance Paid Carriage Paid To Cost and Freight Cost Insurance…"
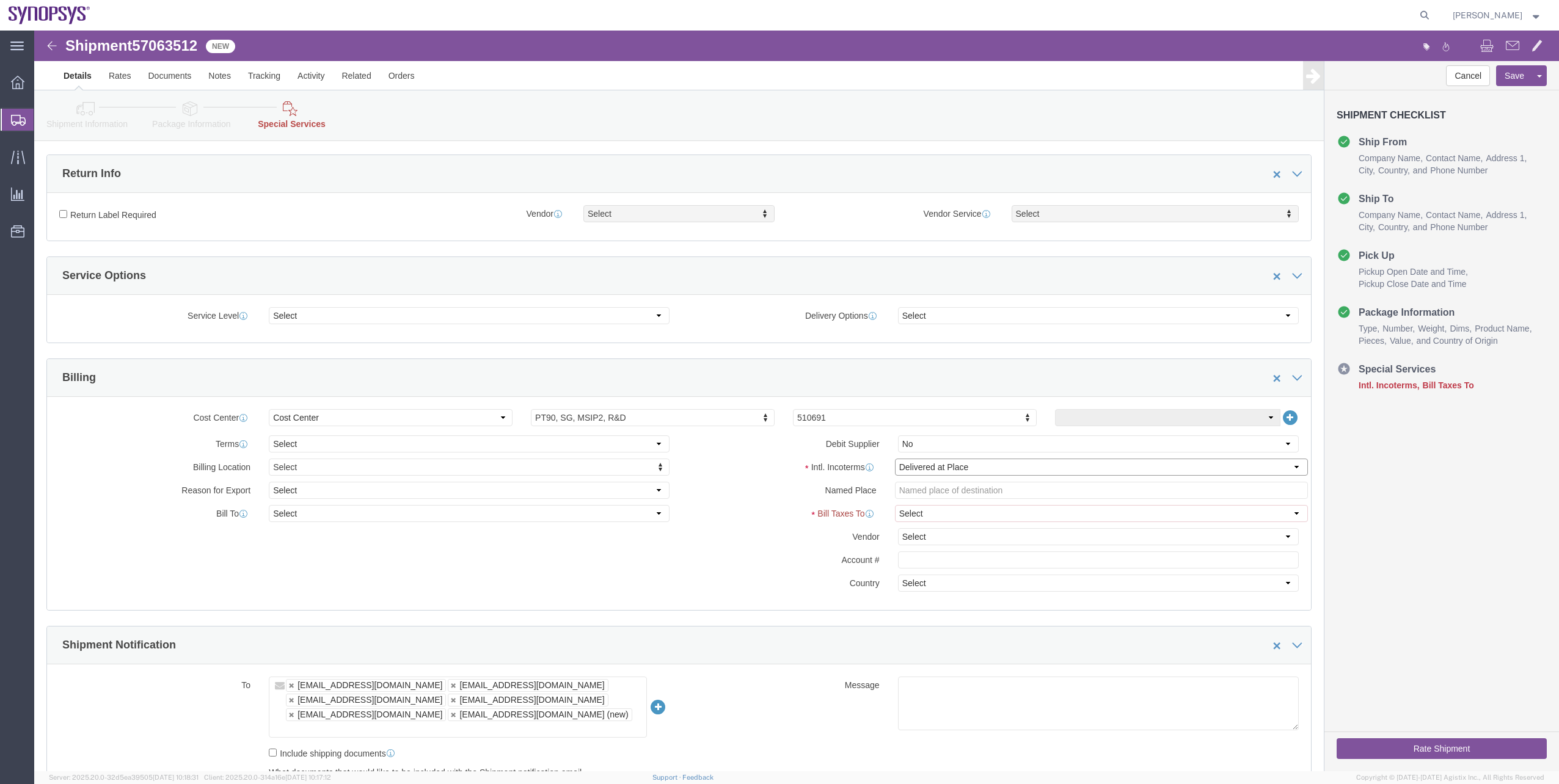
scroll to position [353, 0]
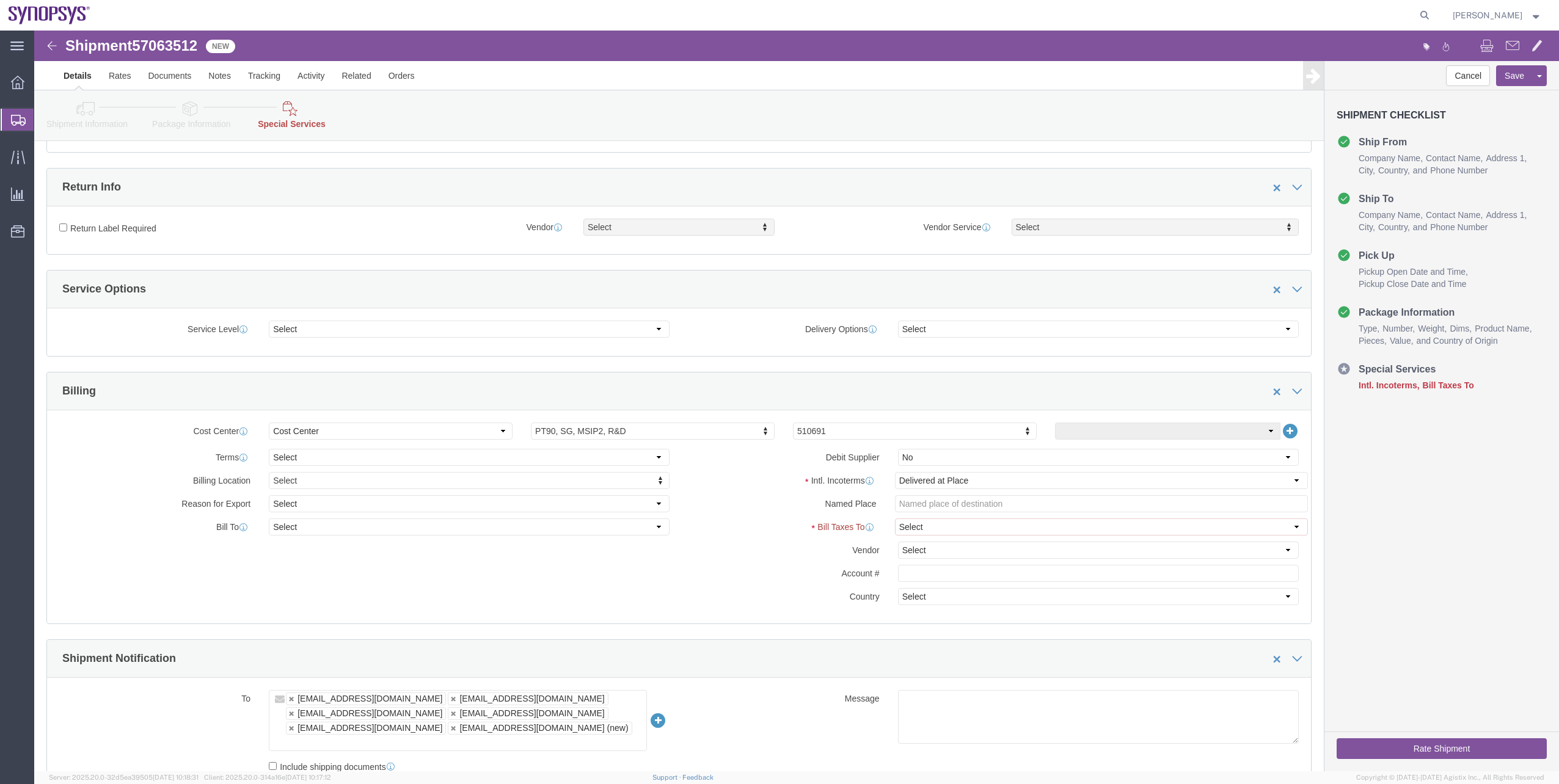
click button "Rate Shipment"
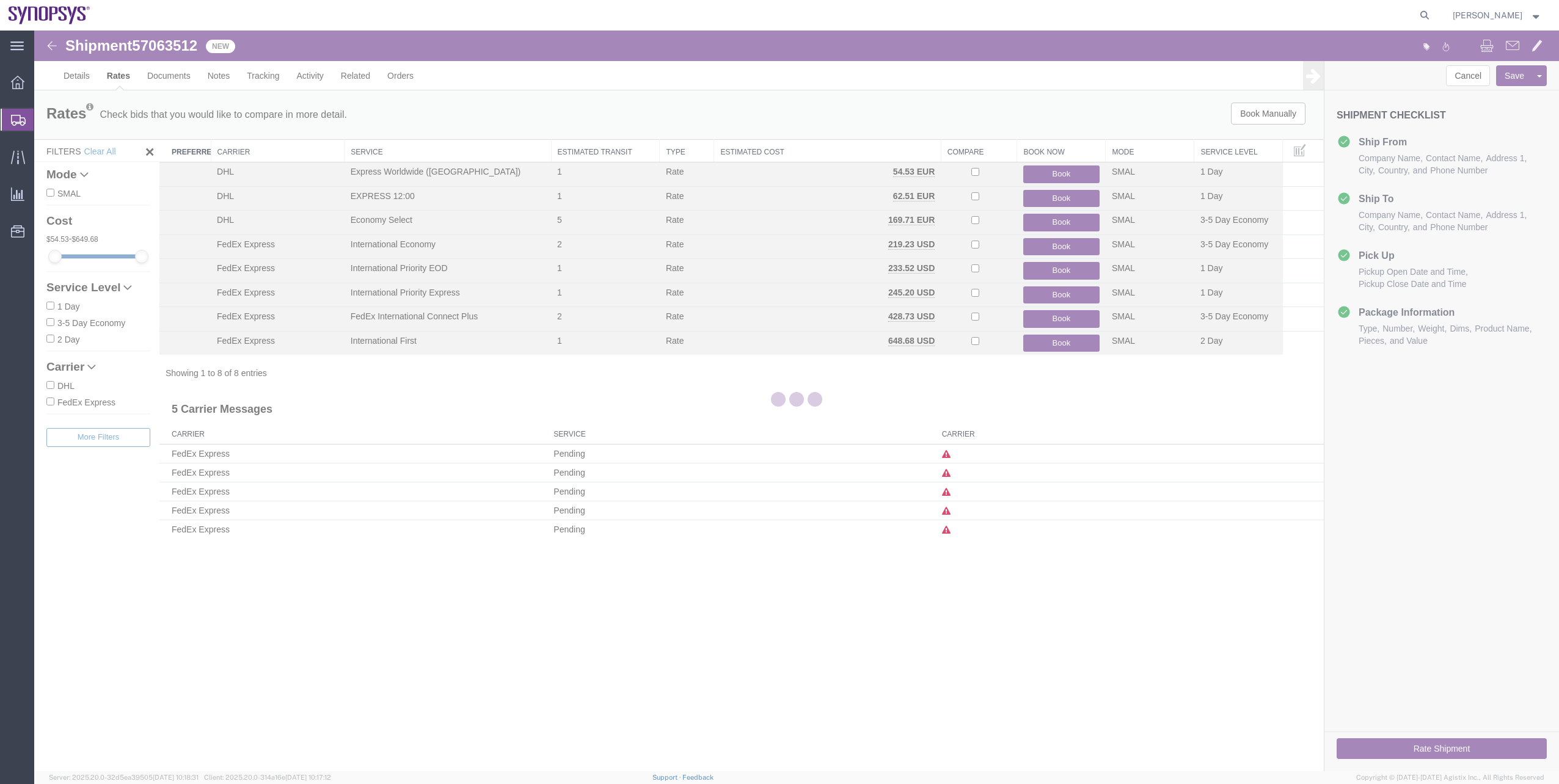
scroll to position [0, 0]
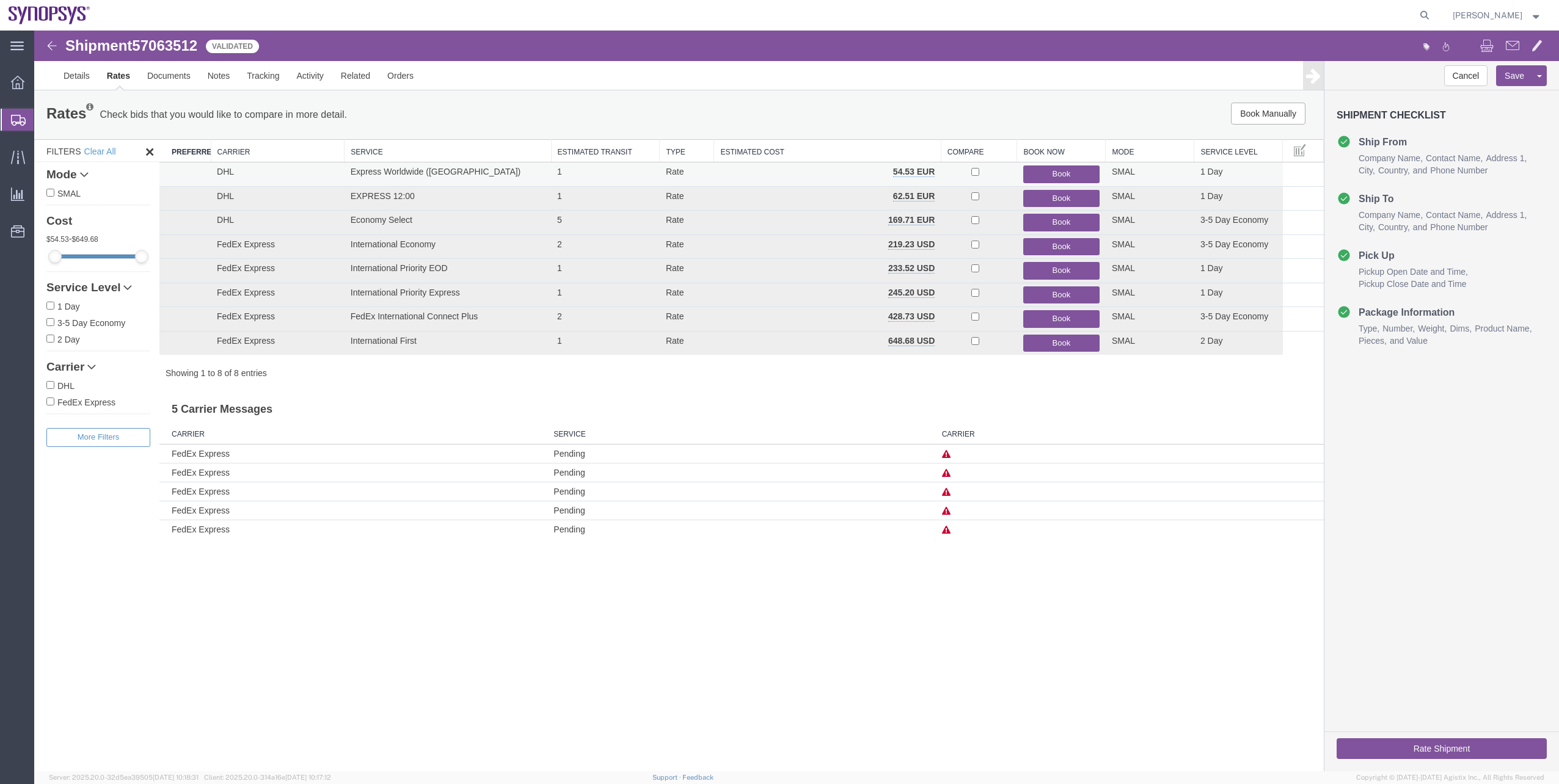
click at [1039, 176] on button "Book" at bounding box center [1061, 174] width 77 height 18
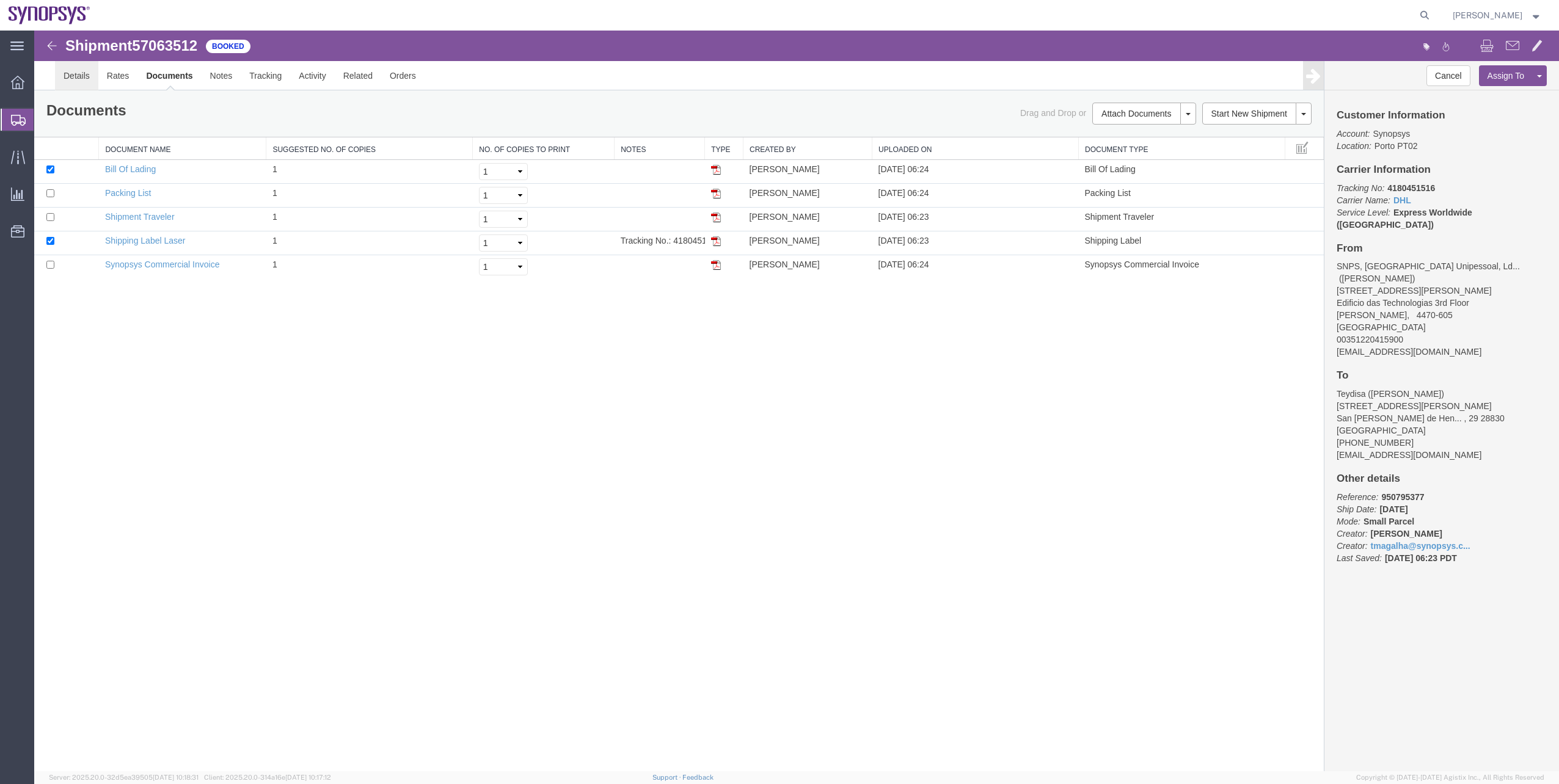
click at [91, 74] on link "Details" at bounding box center [77, 76] width 43 height 29
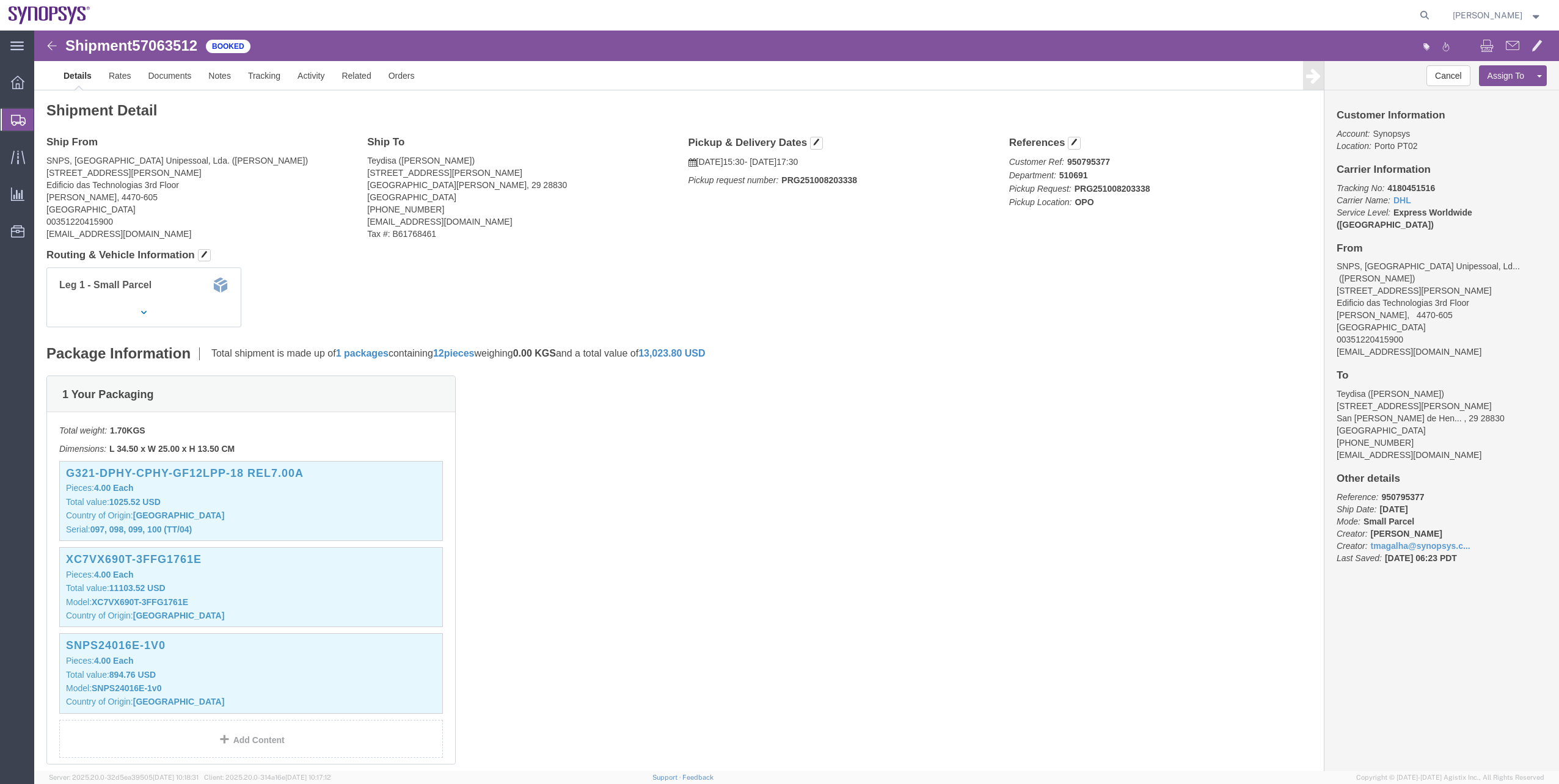
click at [0, 0] on span "Shipment Manager" at bounding box center [0, 0] width 0 height 0
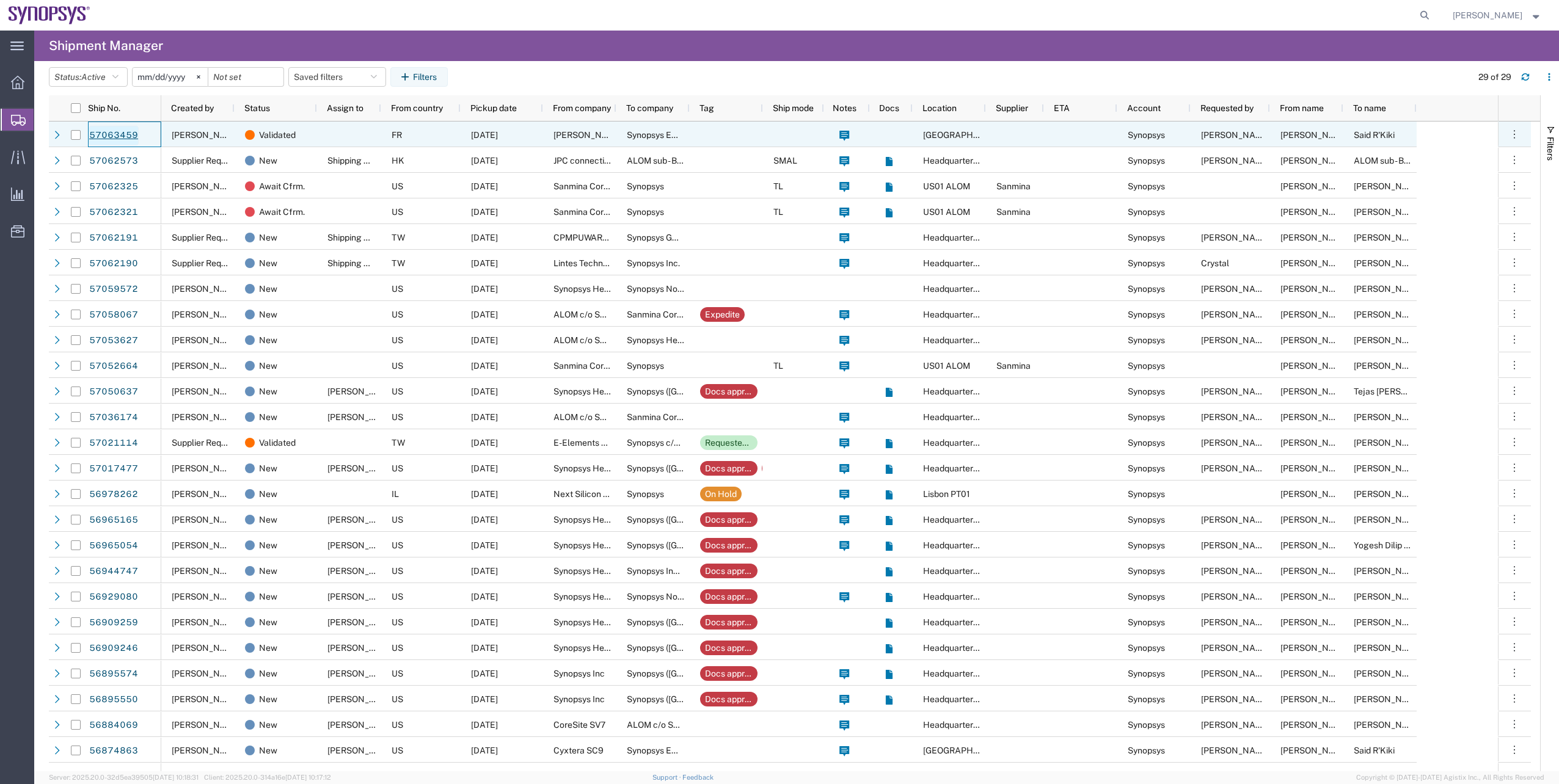
click at [97, 132] on link "57063459" at bounding box center [114, 135] width 50 height 20
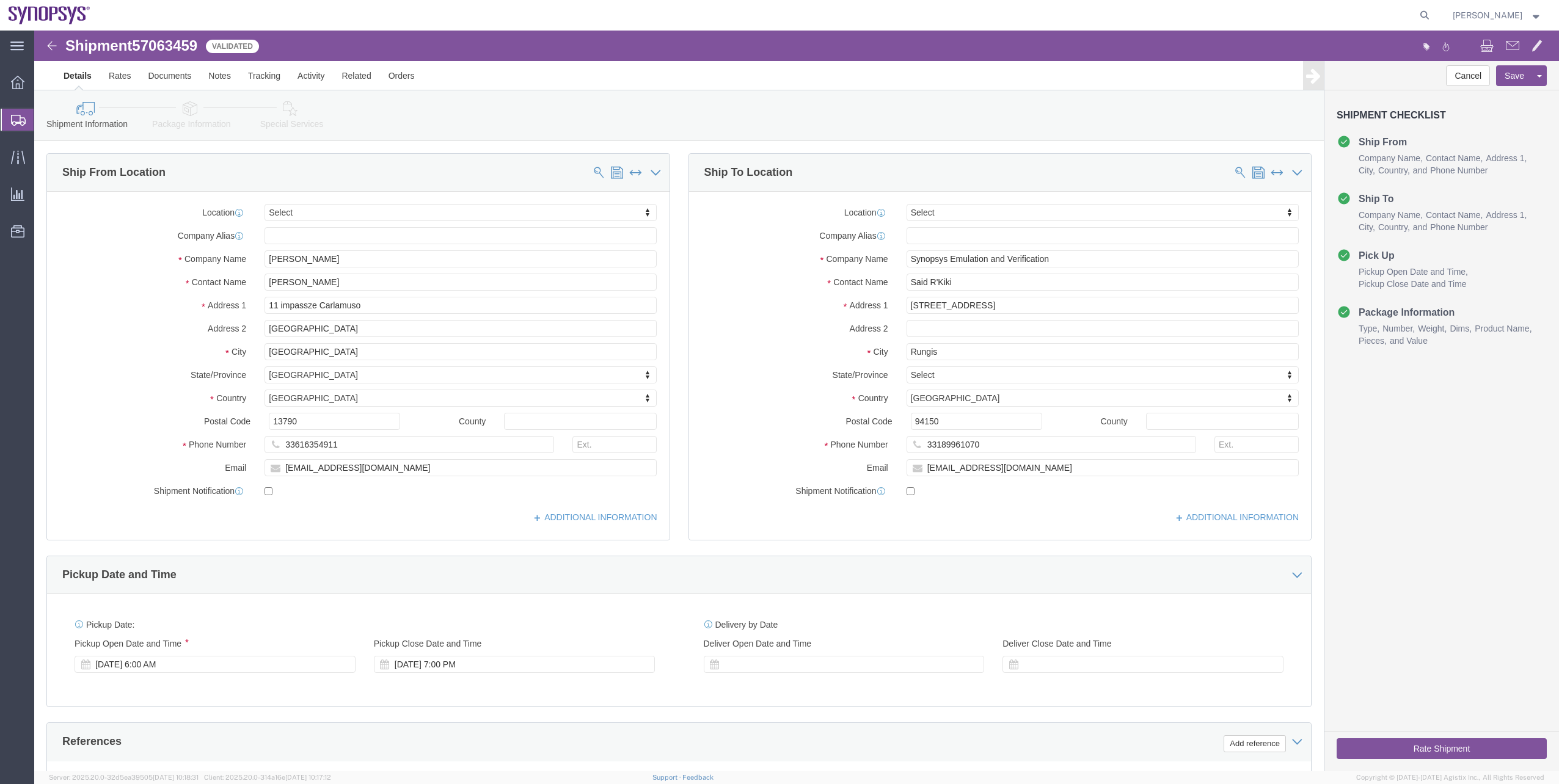
select select
click link "Package Information"
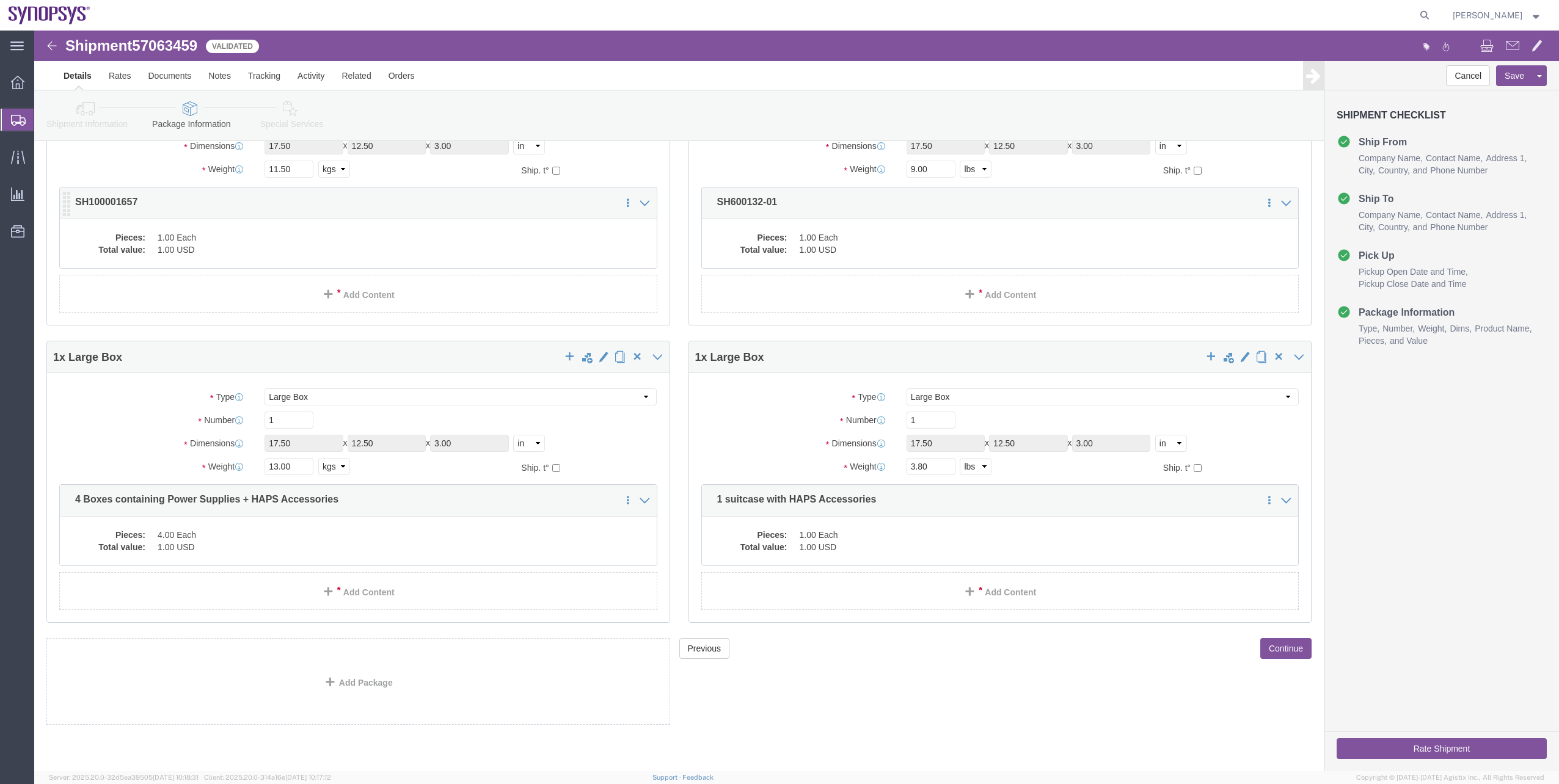
scroll to position [22, 0]
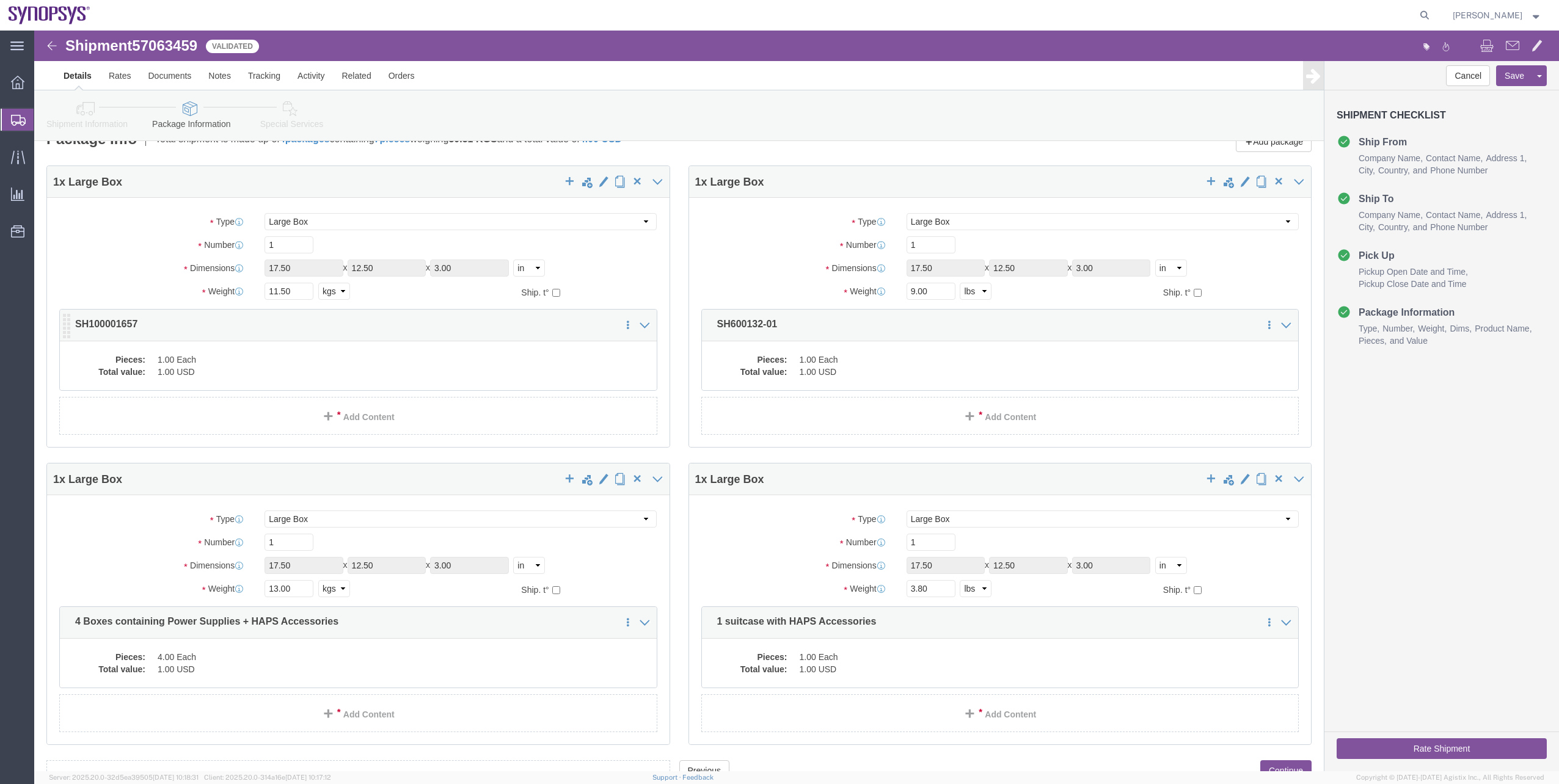
click dd "1.00 USD"
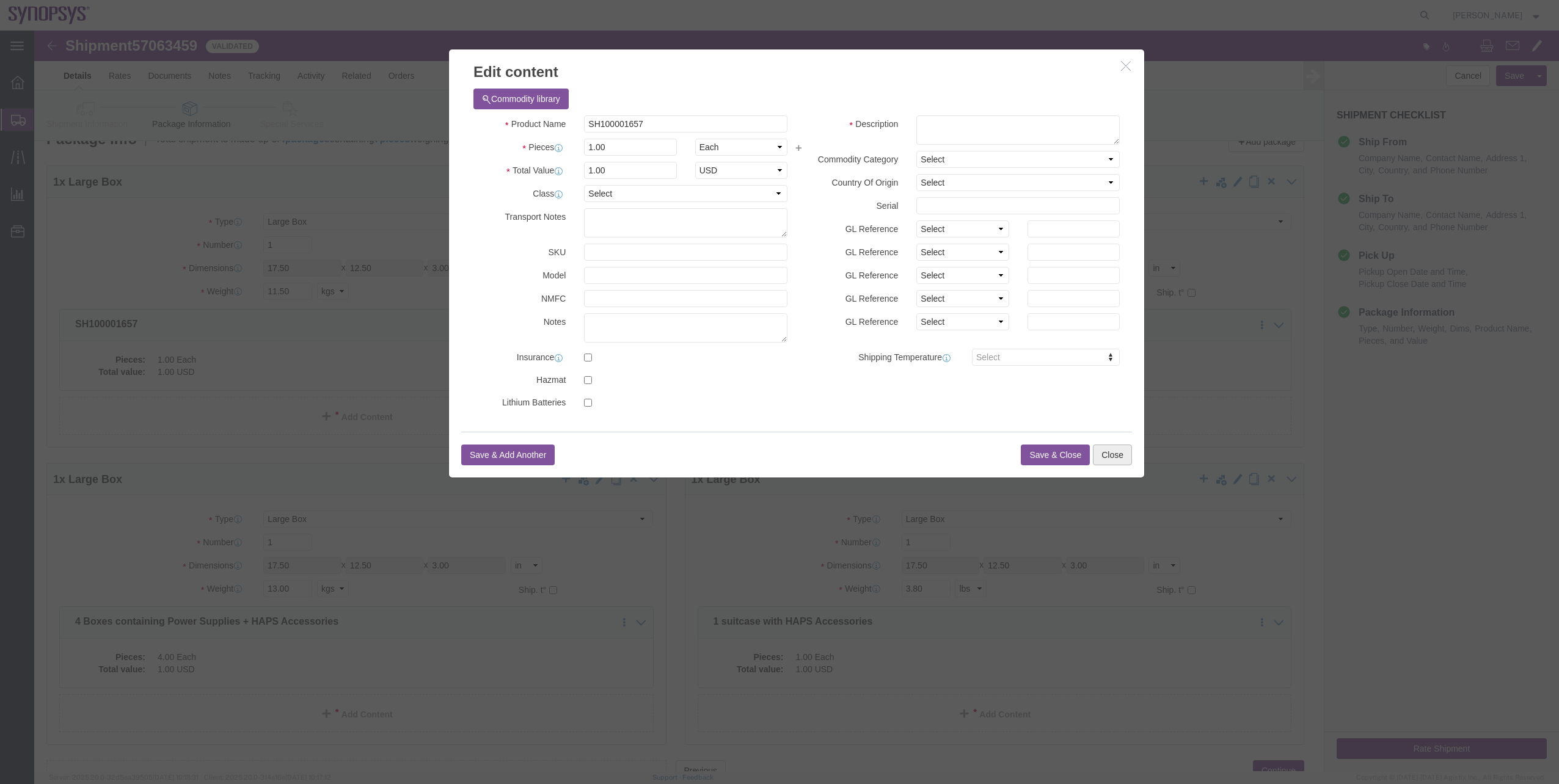
click button "Close"
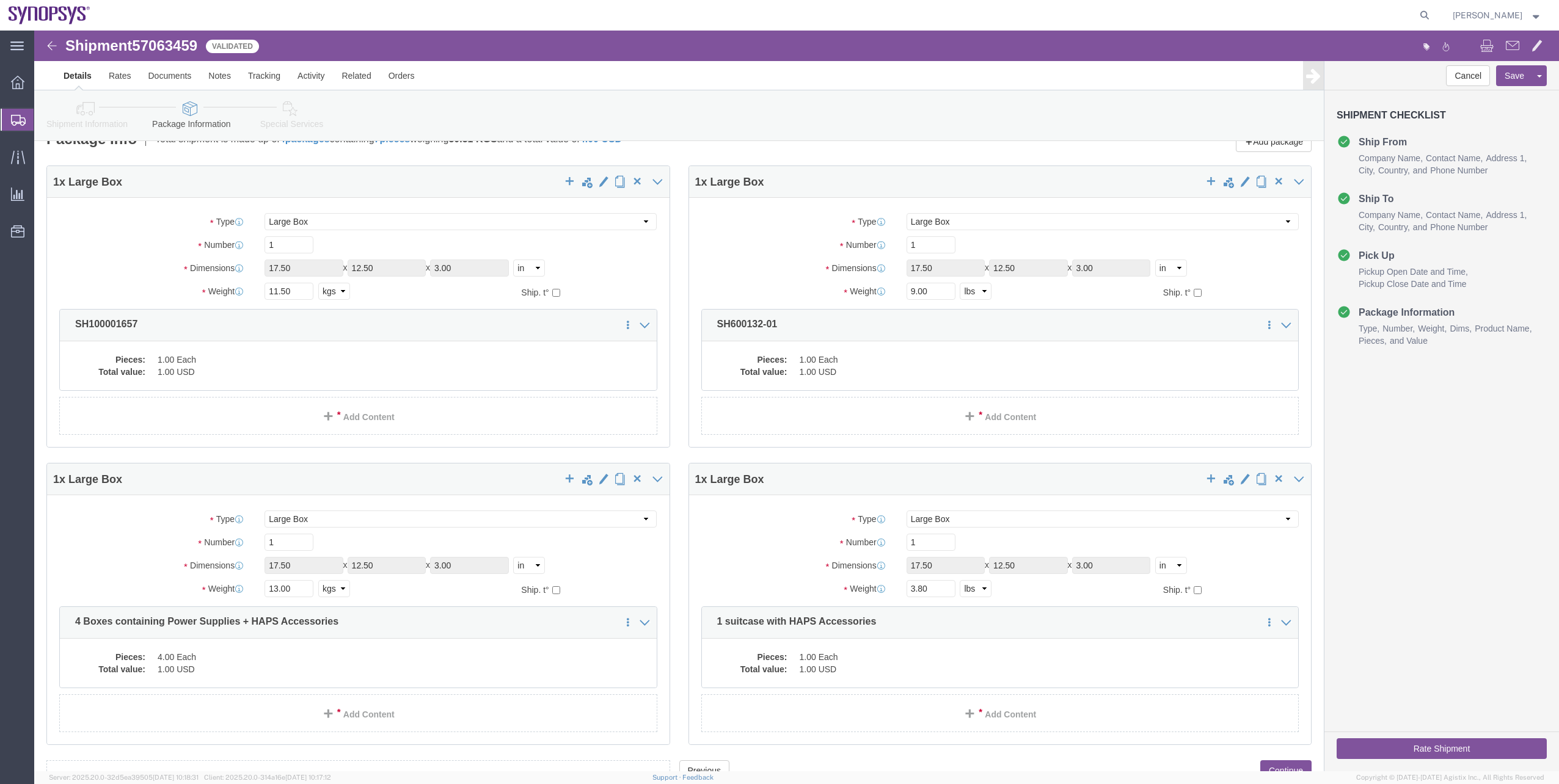
click at [0, 0] on span "Shipment Manager" at bounding box center [0, 0] width 0 height 0
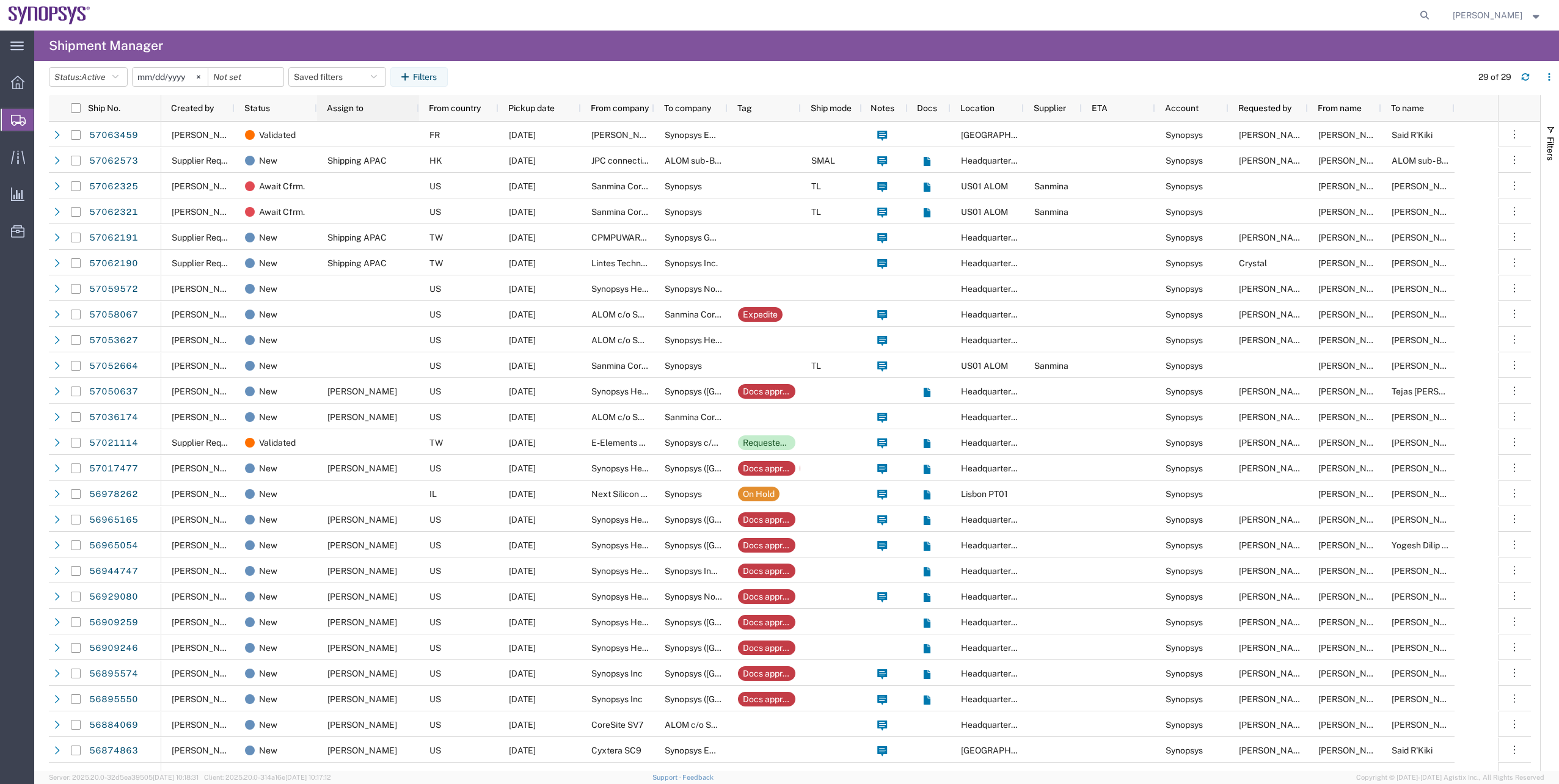
drag, startPoint x: 378, startPoint y: 109, endPoint x: 415, endPoint y: 113, distance: 37.2
click at [416, 113] on div at bounding box center [418, 108] width 5 height 26
click at [411, 117] on div "Assign to" at bounding box center [369, 108] width 86 height 20
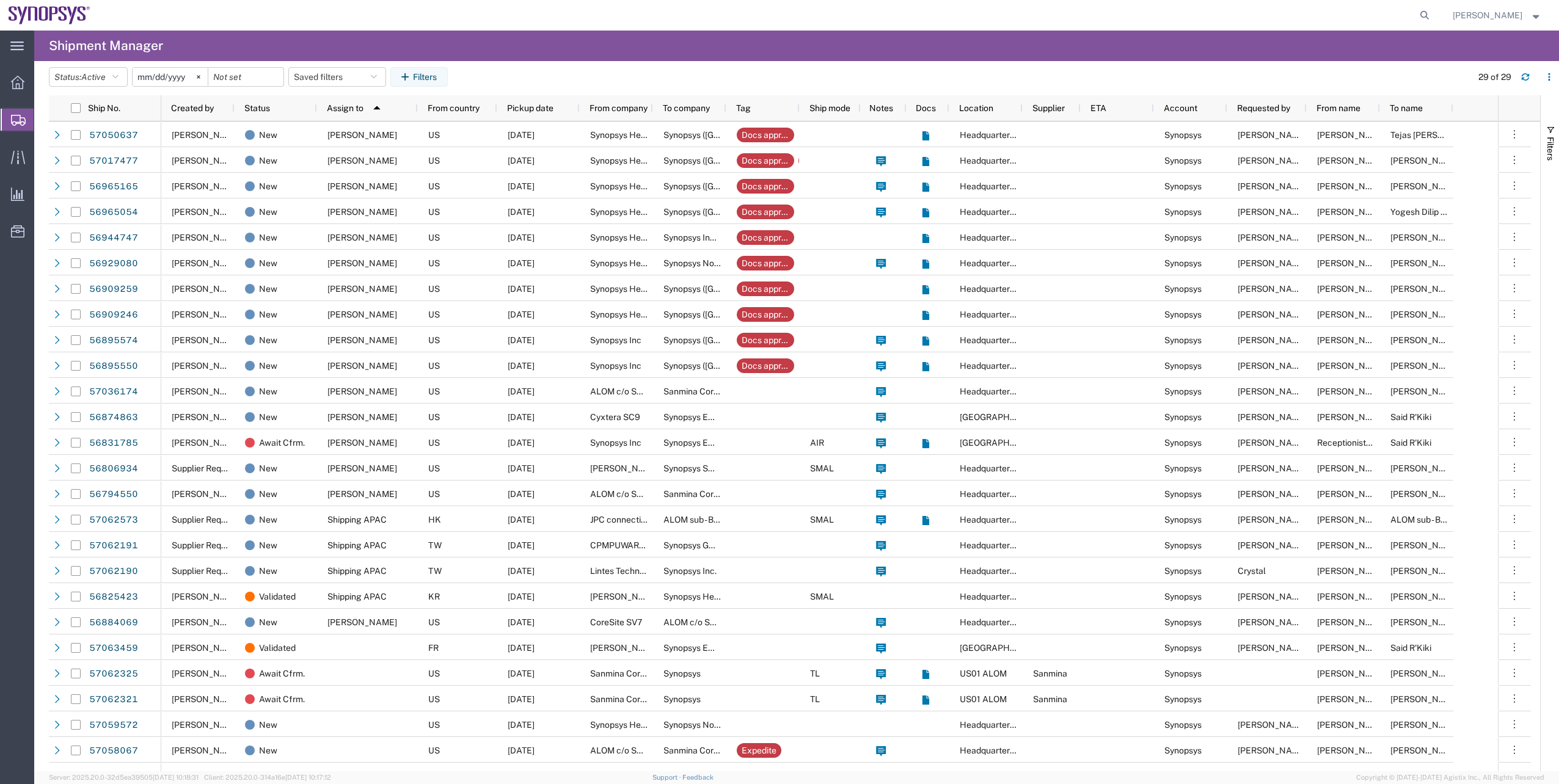
click at [0, 0] on span "Shipment Manager" at bounding box center [0, 0] width 0 height 0
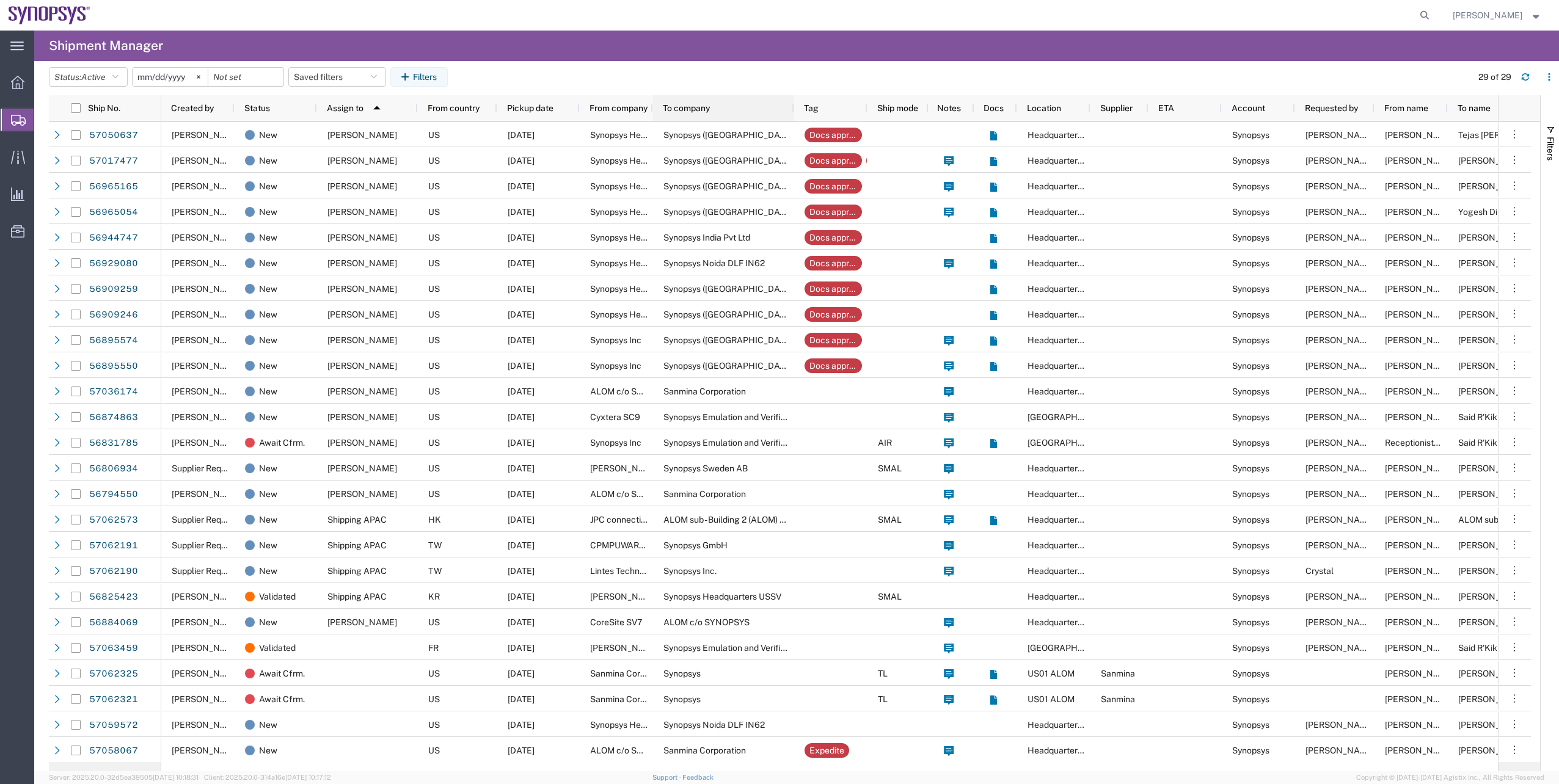
drag, startPoint x: 726, startPoint y: 108, endPoint x: 809, endPoint y: 121, distance: 84.0
click at [796, 118] on div at bounding box center [793, 108] width 5 height 26
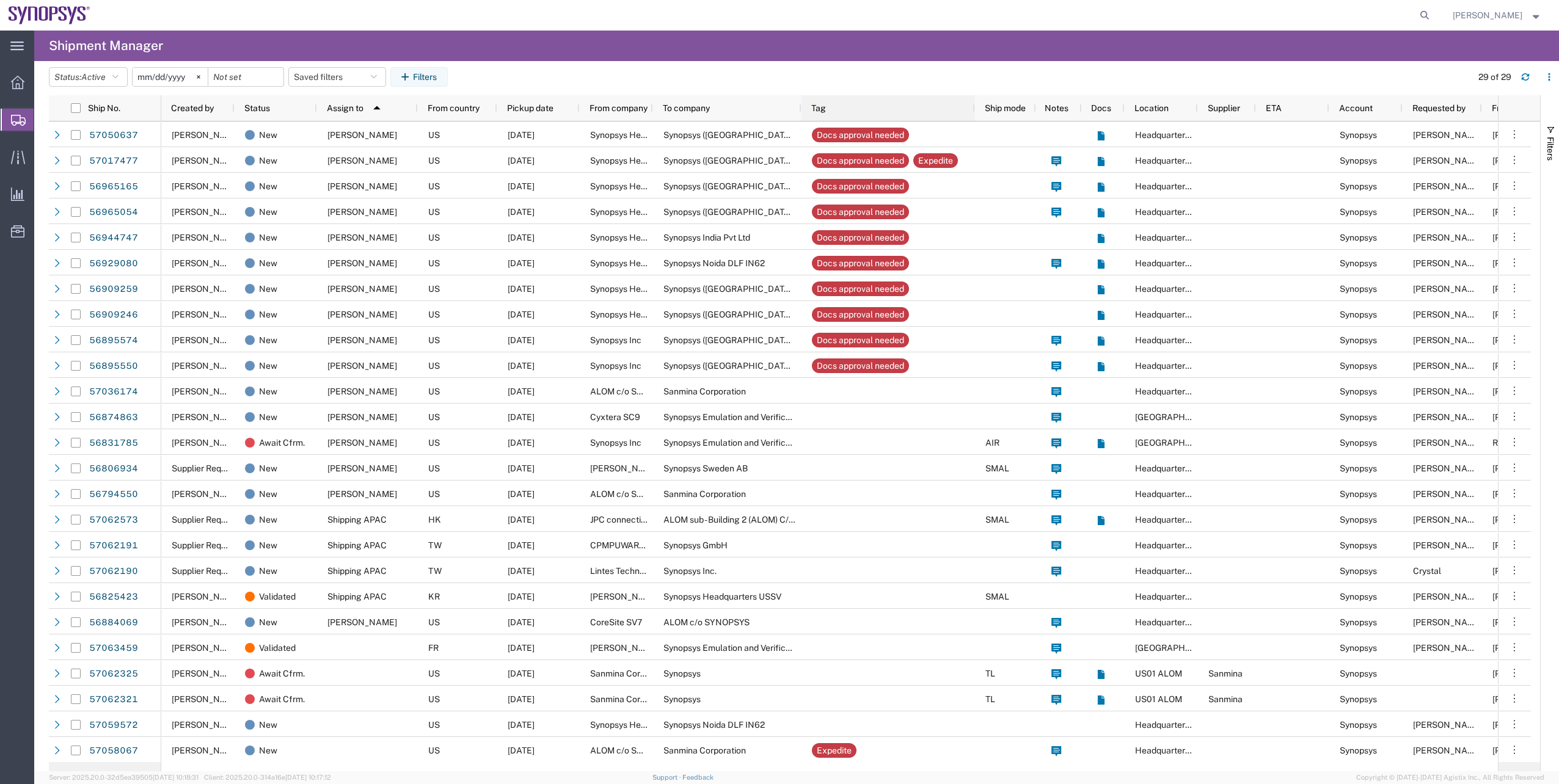
drag, startPoint x: 872, startPoint y: 109, endPoint x: 972, endPoint y: 115, distance: 100.2
click at [972, 115] on div at bounding box center [974, 108] width 5 height 26
